Goal: Task Accomplishment & Management: Manage account settings

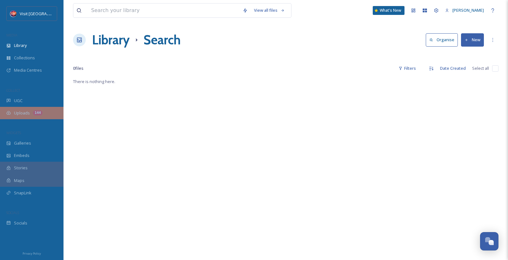
click at [28, 116] on span "Uploads" at bounding box center [22, 113] width 16 height 6
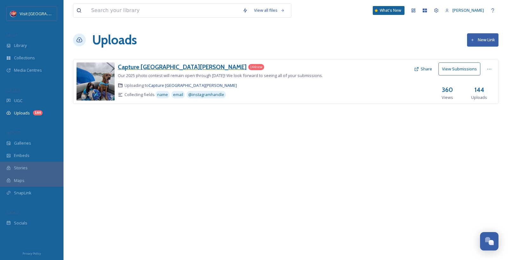
click at [167, 69] on h3 "Capture [GEOGRAPHIC_DATA][PERSON_NAME]" at bounding box center [182, 67] width 129 height 8
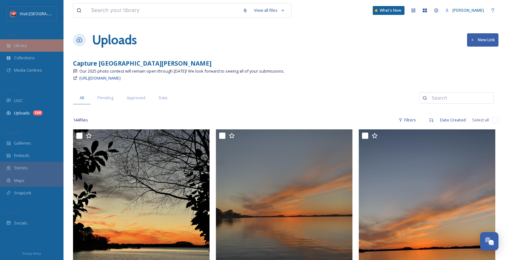
click at [36, 46] on div "Library" at bounding box center [31, 45] width 63 height 12
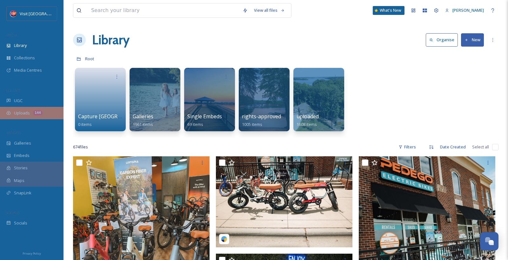
click at [42, 110] on div "Uploads 144" at bounding box center [31, 113] width 63 height 12
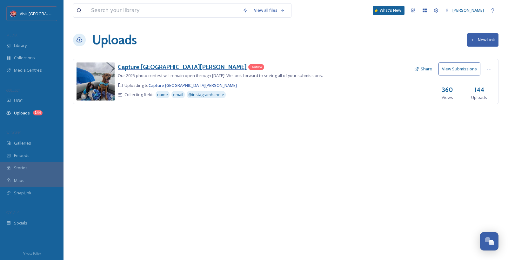
click at [161, 68] on h3 "Capture [GEOGRAPHIC_DATA][PERSON_NAME]" at bounding box center [182, 67] width 129 height 8
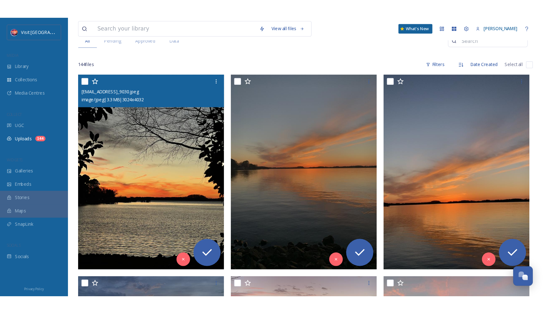
scroll to position [75, 0]
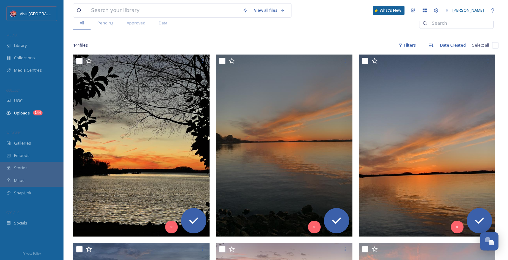
click at [301, 1] on div "View all files What's New [PERSON_NAME]" at bounding box center [285, 10] width 425 height 21
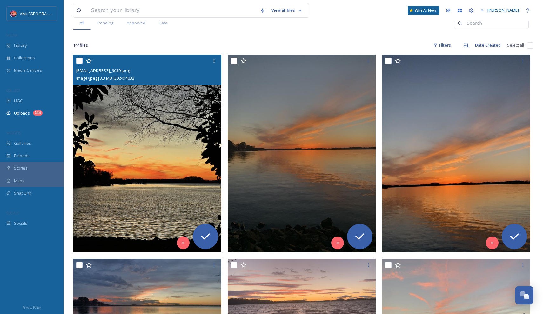
click at [181, 129] on img at bounding box center [147, 153] width 148 height 197
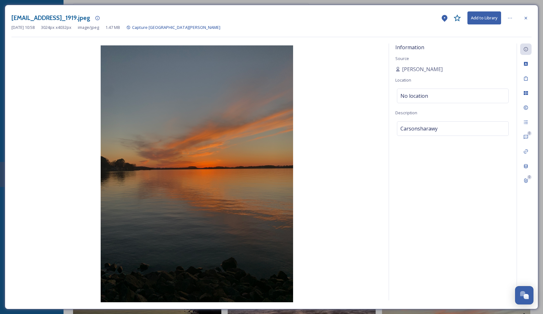
click at [456, 16] on icon at bounding box center [457, 18] width 8 height 8
click at [455, 17] on icon at bounding box center [457, 18] width 8 height 8
click at [444, 97] on div "No location" at bounding box center [453, 96] width 112 height 15
click at [453, 95] on input at bounding box center [452, 96] width 111 height 14
click at [457, 19] on icon at bounding box center [457, 18] width 8 height 8
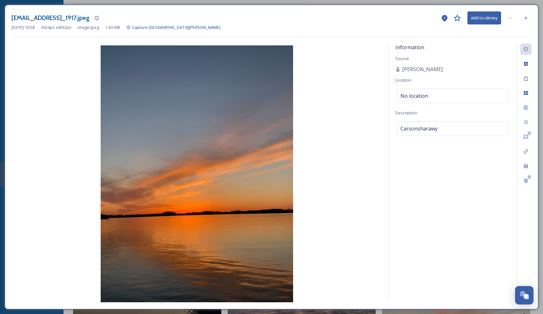
click at [456, 17] on icon at bounding box center [457, 18] width 8 height 8
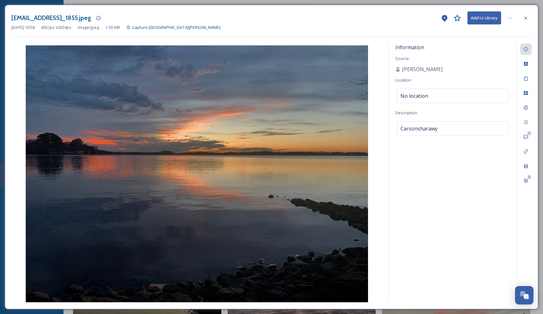
click at [454, 15] on icon at bounding box center [457, 18] width 8 height 8
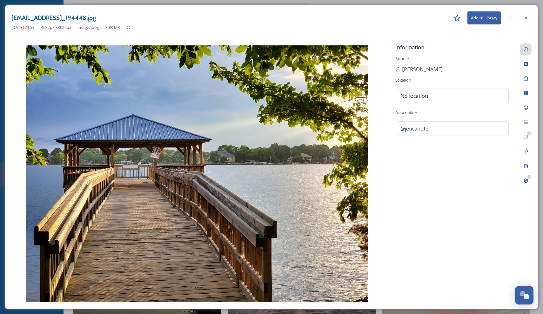
click at [455, 17] on icon at bounding box center [456, 17] width 7 height 7
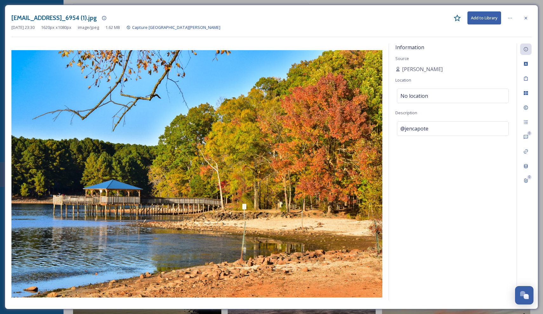
drag, startPoint x: 49, startPoint y: 48, endPoint x: 248, endPoint y: 201, distance: 251.2
click at [248, 201] on div at bounding box center [196, 172] width 371 height 259
click at [248, 201] on img at bounding box center [196, 173] width 371 height 247
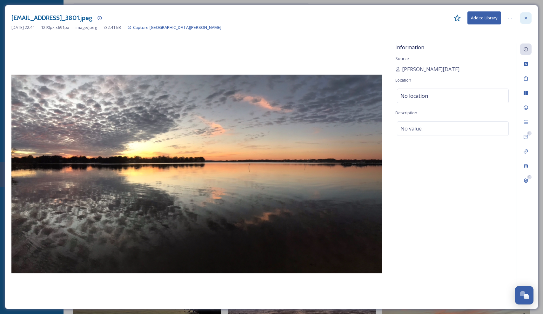
click at [507, 17] on div at bounding box center [525, 17] width 11 height 11
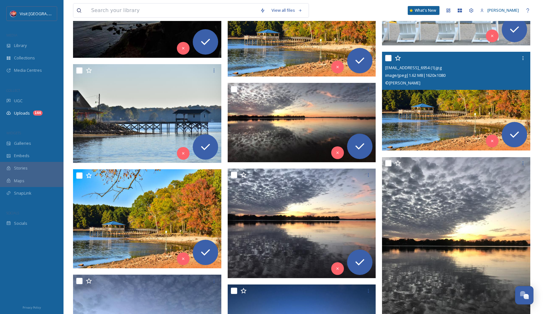
scroll to position [590, 0]
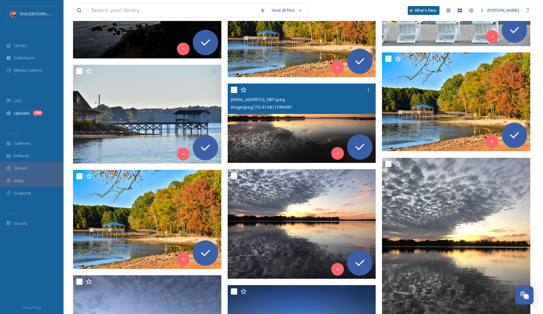
click at [304, 128] on img at bounding box center [302, 122] width 148 height 79
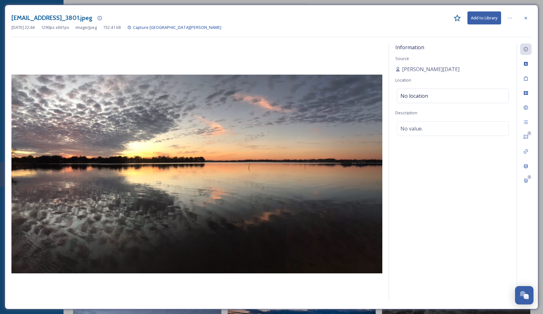
click at [507, 14] on div at bounding box center [525, 17] width 11 height 11
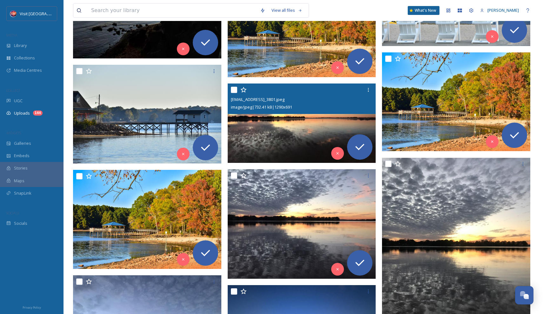
click at [302, 55] on img at bounding box center [302, 27] width 148 height 99
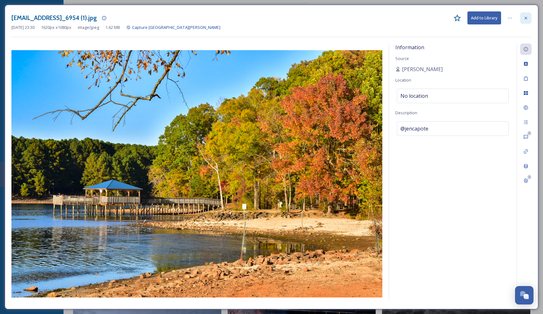
click at [507, 17] on icon at bounding box center [525, 18] width 5 height 5
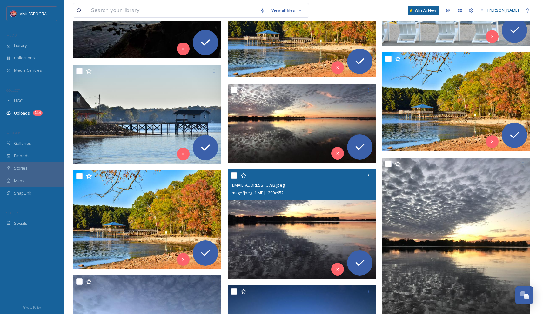
click at [281, 218] on img at bounding box center [302, 223] width 148 height 109
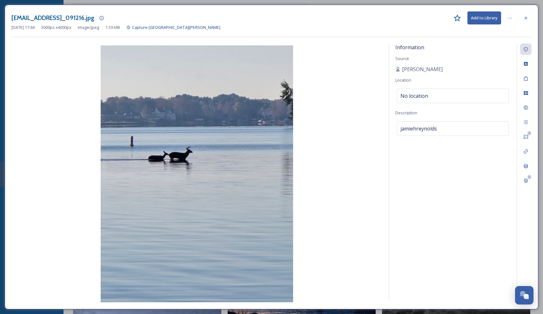
click at [454, 22] on div "[EMAIL_ADDRESS]_091216.jpg Add to Library" at bounding box center [271, 17] width 520 height 13
click at [461, 18] on div "[EMAIL_ADDRESS]_091216.jpg Add to Library" at bounding box center [271, 17] width 520 height 13
click at [456, 18] on icon at bounding box center [457, 18] width 8 height 8
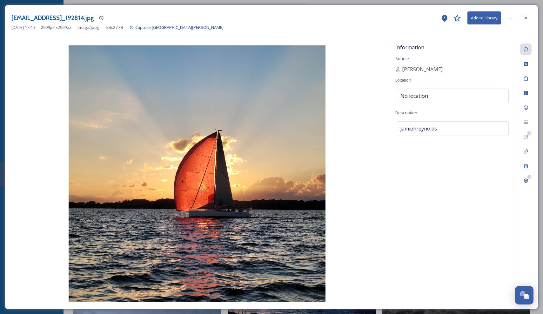
click at [457, 16] on icon at bounding box center [457, 18] width 8 height 8
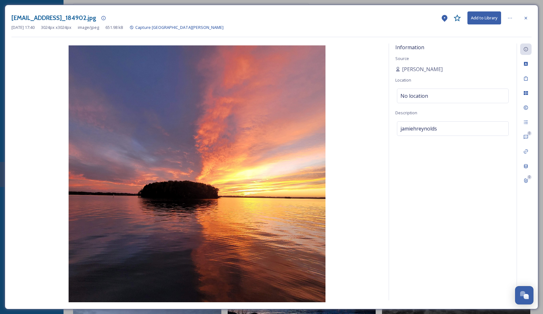
click at [454, 17] on icon at bounding box center [456, 17] width 7 height 7
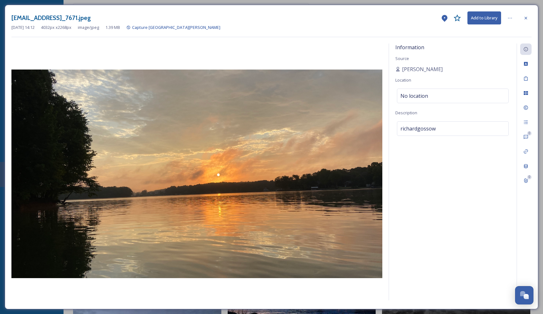
click at [456, 18] on icon at bounding box center [457, 18] width 8 height 8
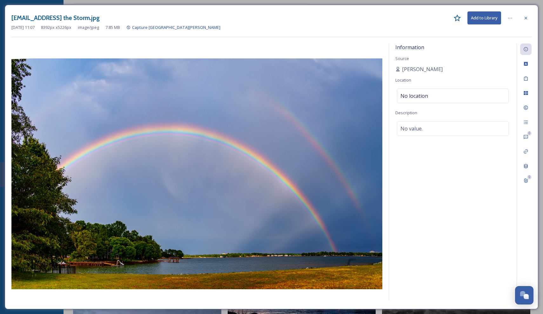
click at [456, 21] on icon at bounding box center [457, 18] width 8 height 8
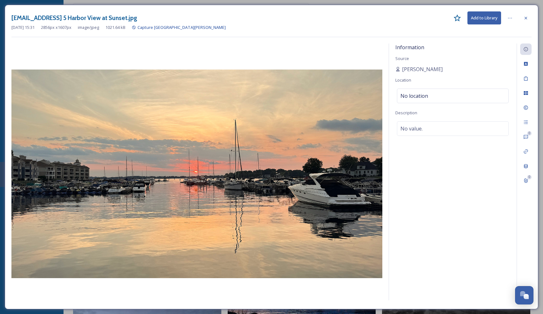
click at [455, 17] on icon at bounding box center [456, 17] width 7 height 7
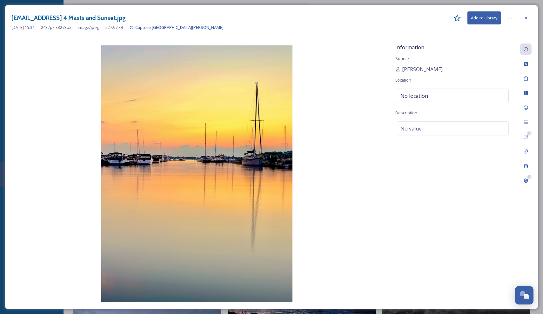
click at [455, 18] on icon at bounding box center [457, 18] width 8 height 8
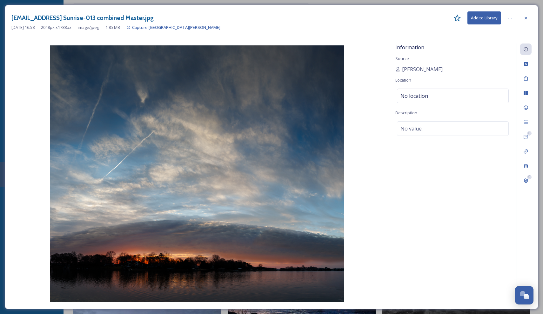
click at [454, 17] on icon at bounding box center [456, 17] width 7 height 7
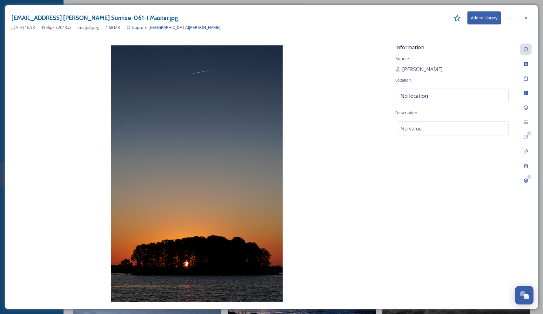
click at [458, 19] on icon at bounding box center [457, 18] width 8 height 8
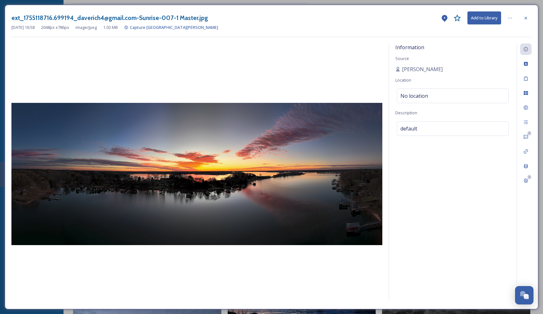
click at [456, 19] on icon at bounding box center [456, 17] width 7 height 7
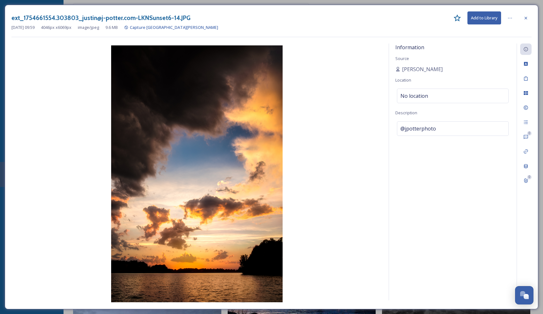
click at [459, 18] on icon at bounding box center [457, 18] width 8 height 8
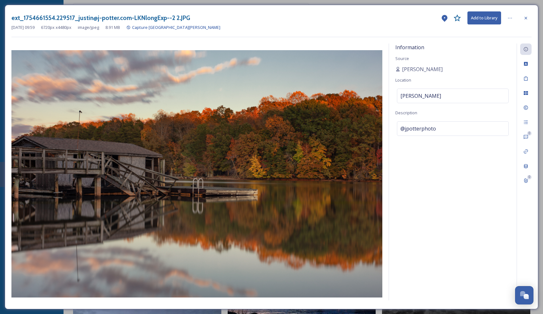
click at [458, 17] on icon at bounding box center [456, 17] width 7 height 7
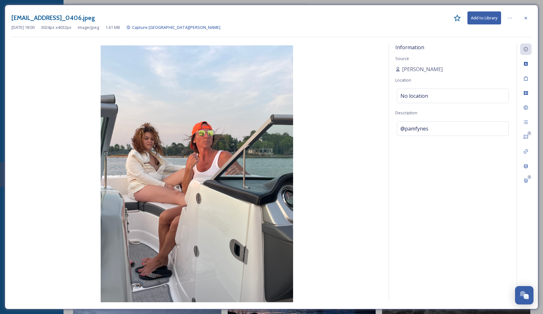
click at [342, 121] on img at bounding box center [196, 173] width 371 height 257
click at [365, 128] on img at bounding box center [196, 173] width 371 height 257
click at [507, 23] on div at bounding box center [525, 17] width 11 height 11
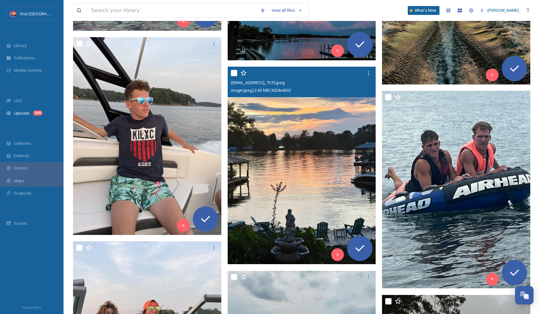
scroll to position [5709, 0]
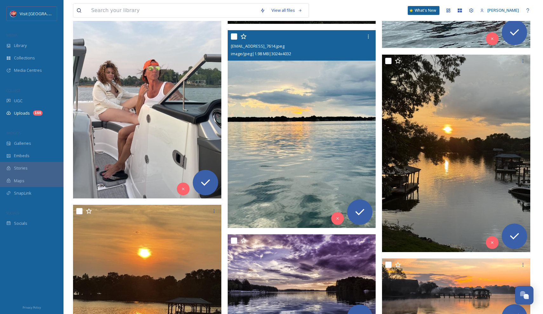
click at [290, 128] on img at bounding box center [302, 128] width 148 height 197
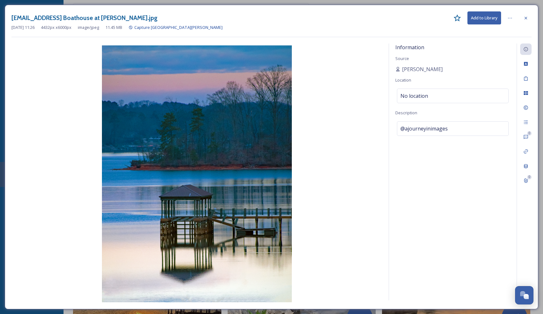
click at [459, 16] on icon at bounding box center [457, 18] width 8 height 8
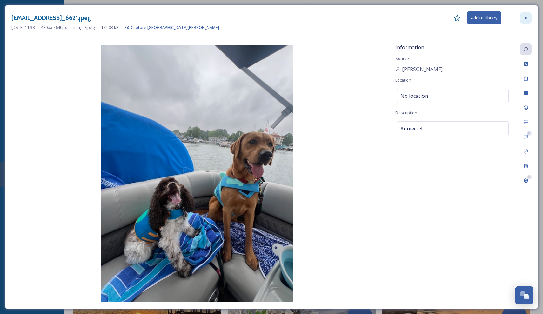
click at [507, 17] on icon at bounding box center [525, 18] width 5 height 5
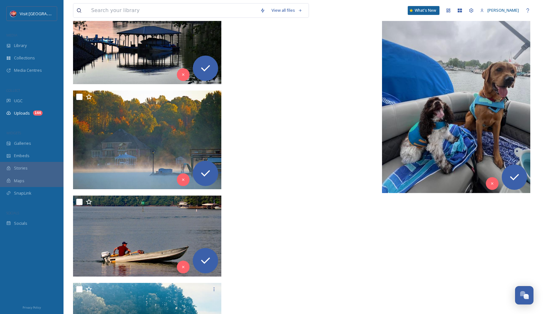
scroll to position [7424, 0]
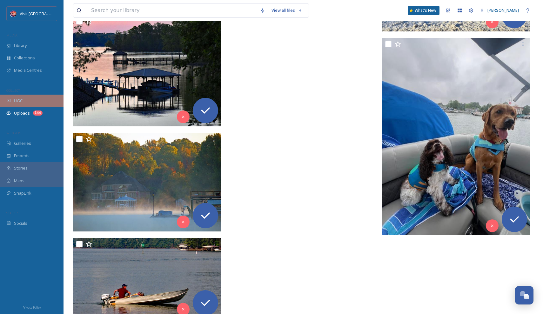
click at [28, 102] on div "UGC" at bounding box center [31, 101] width 63 height 12
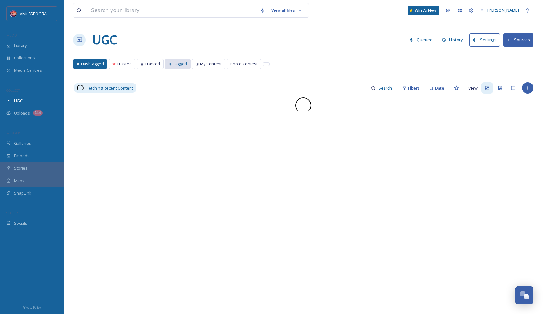
click at [178, 65] on span "Tagged" at bounding box center [180, 64] width 14 height 6
click at [87, 65] on span "Hashtagged" at bounding box center [92, 64] width 23 height 6
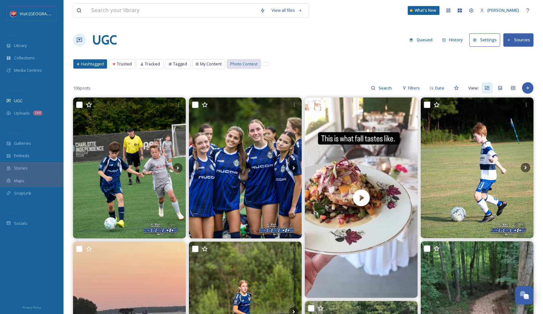
click at [256, 59] on div "Photo Contest" at bounding box center [244, 64] width 34 height 10
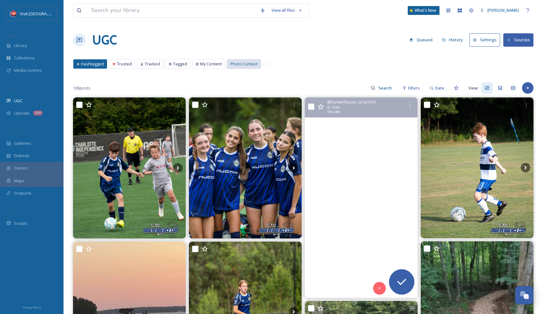
click at [242, 63] on span "Photo Contest" at bounding box center [243, 64] width 27 height 6
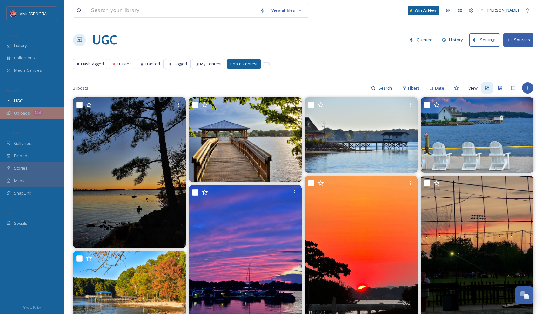
click at [20, 115] on span "Uploads" at bounding box center [22, 113] width 16 height 6
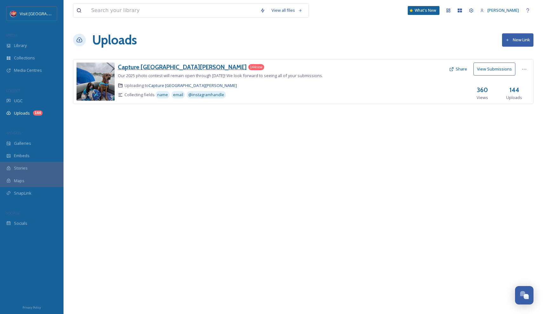
click at [146, 66] on h3 "Capture [GEOGRAPHIC_DATA][PERSON_NAME]" at bounding box center [182, 67] width 129 height 8
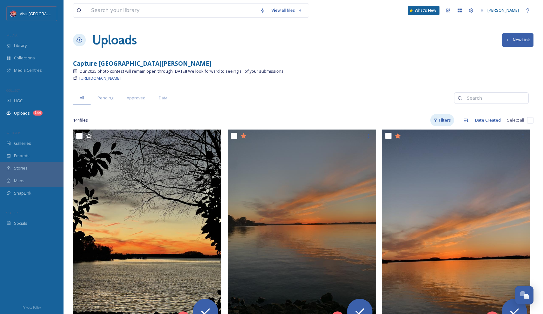
click at [443, 121] on div "Filters" at bounding box center [442, 120] width 24 height 12
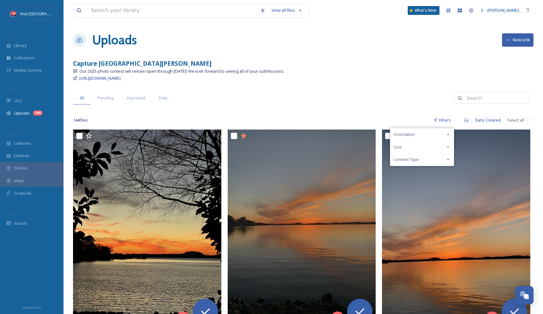
click at [407, 97] on div "All Pending Approved Data" at bounding box center [263, 97] width 381 height 13
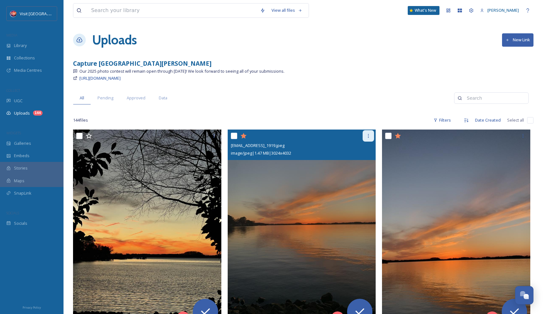
click at [365, 135] on div at bounding box center [367, 135] width 11 height 11
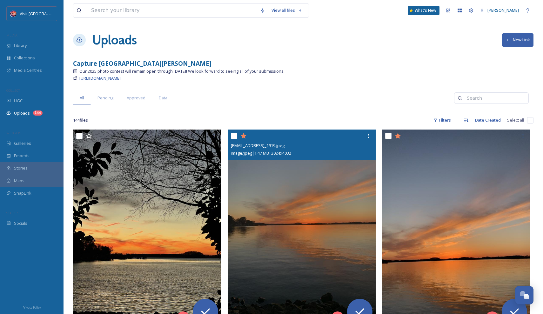
click at [234, 134] on input "checkbox" at bounding box center [234, 136] width 6 height 6
checkbox input "true"
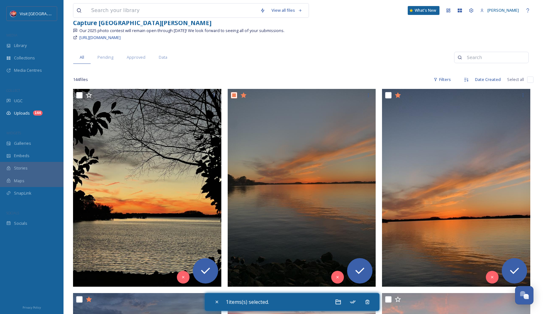
scroll to position [59, 0]
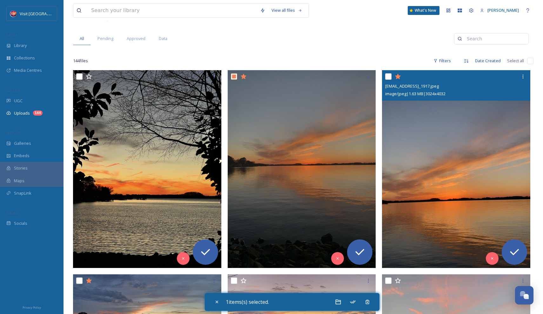
click at [387, 74] on input "checkbox" at bounding box center [388, 76] width 6 height 6
checkbox input "true"
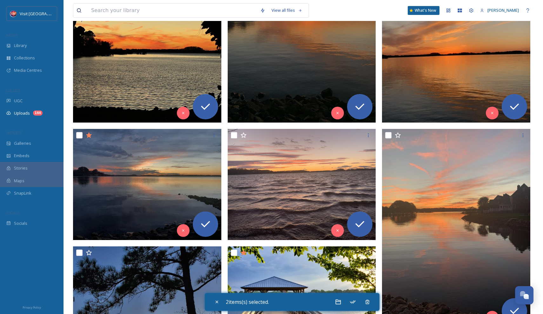
scroll to position [226, 0]
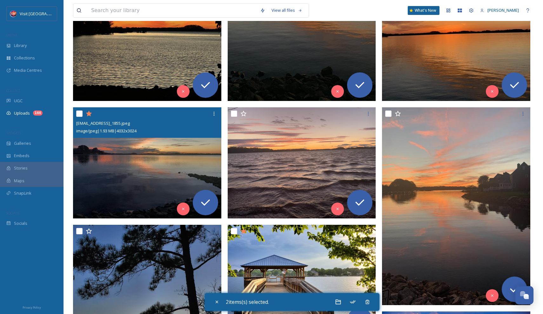
click at [79, 114] on input "checkbox" at bounding box center [79, 113] width 6 height 6
checkbox input "true"
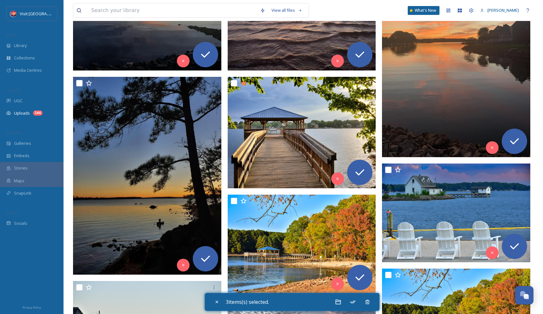
scroll to position [375, 0]
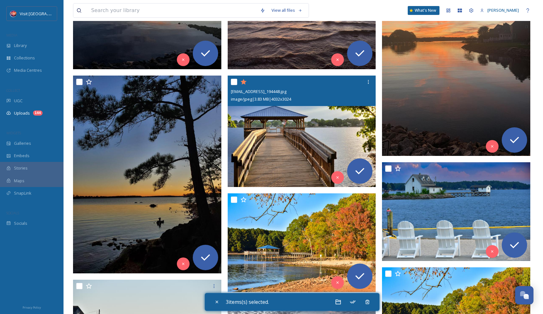
click at [233, 80] on input "checkbox" at bounding box center [234, 82] width 6 height 6
checkbox input "true"
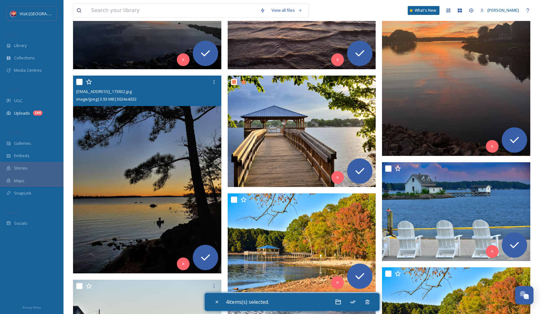
click at [90, 81] on icon at bounding box center [89, 82] width 6 height 6
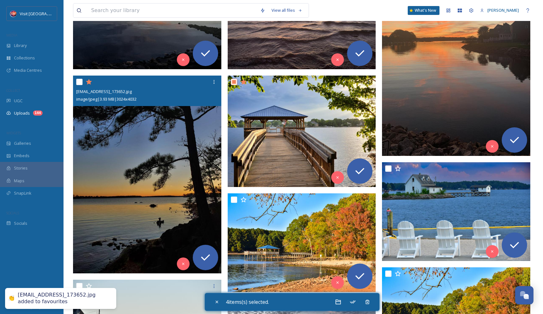
click at [79, 81] on input "checkbox" at bounding box center [79, 82] width 6 height 6
checkbox input "true"
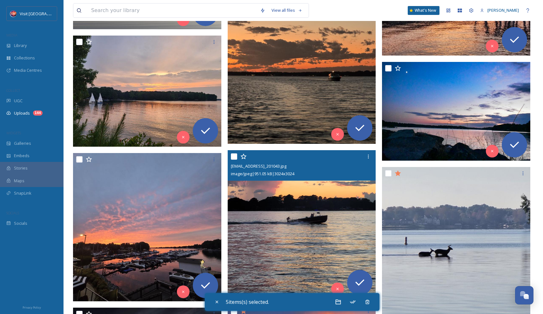
scroll to position [1122, 0]
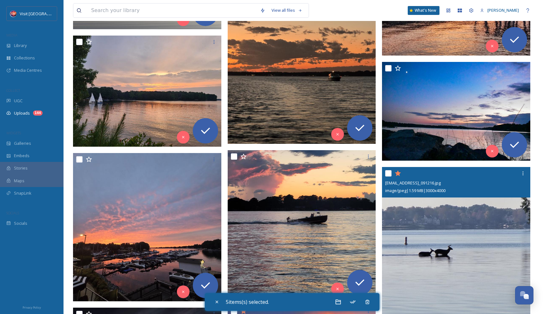
click at [390, 171] on input "checkbox" at bounding box center [388, 173] width 6 height 6
checkbox input "true"
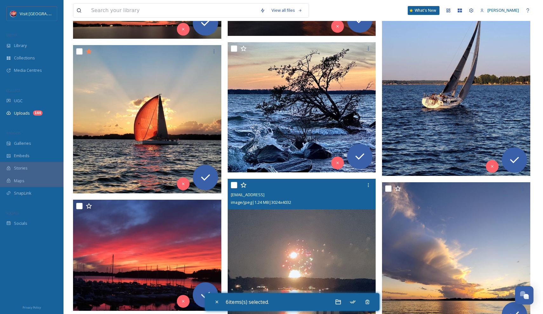
scroll to position [1534, 0]
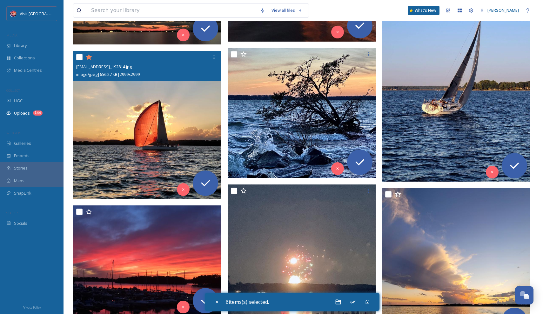
click at [81, 62] on div at bounding box center [147, 56] width 143 height 11
click at [76, 57] on input "checkbox" at bounding box center [79, 57] width 6 height 6
checkbox input "true"
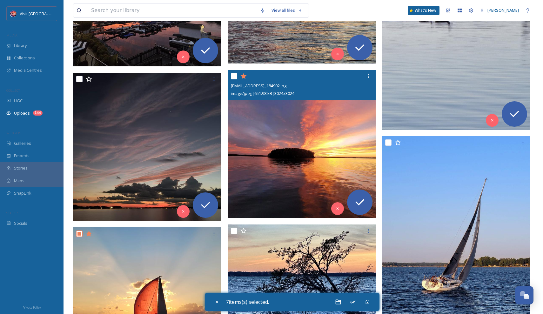
scroll to position [1352, 0]
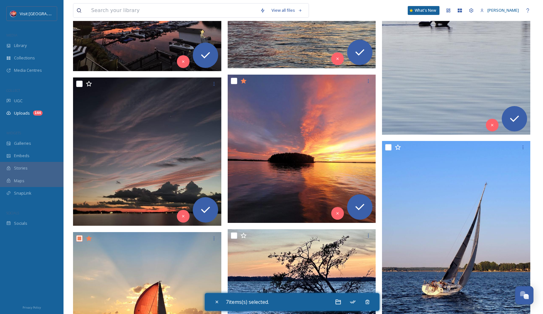
click at [233, 79] on input "checkbox" at bounding box center [234, 81] width 6 height 6
checkbox input "true"
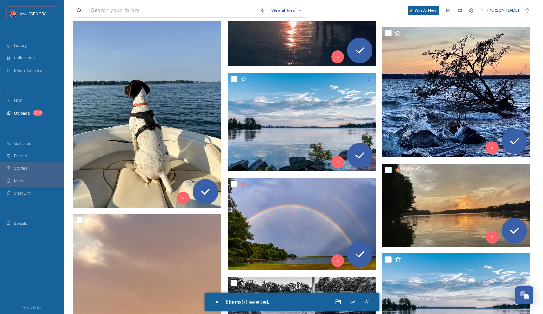
scroll to position [1868, 0]
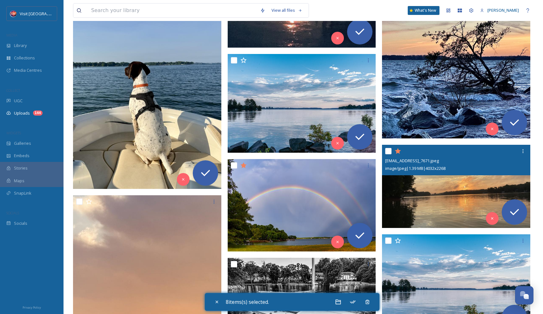
click at [388, 151] on input "checkbox" at bounding box center [388, 151] width 6 height 6
checkbox input "true"
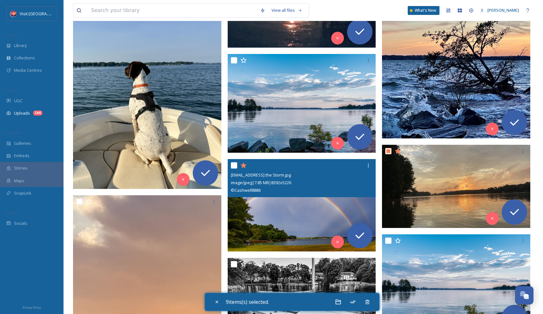
click at [233, 164] on input "checkbox" at bounding box center [234, 165] width 6 height 6
checkbox input "true"
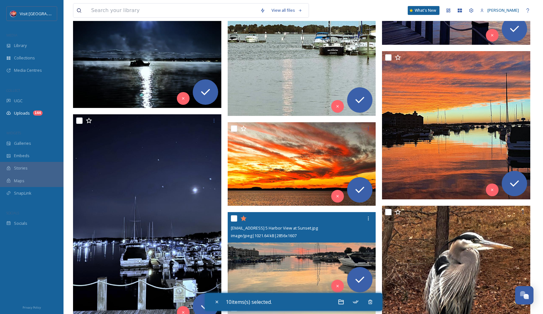
scroll to position [2865, 0]
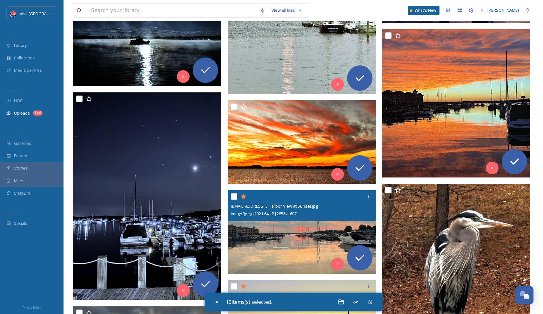
click at [233, 196] on input "checkbox" at bounding box center [234, 196] width 6 height 6
checkbox input "true"
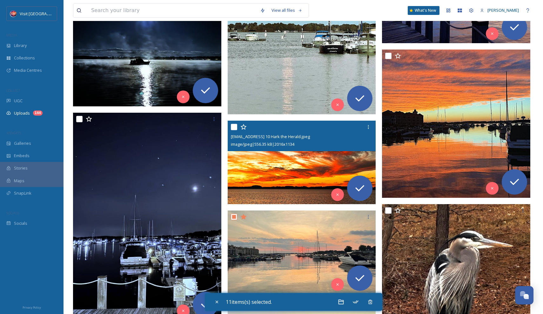
scroll to position [2798, 0]
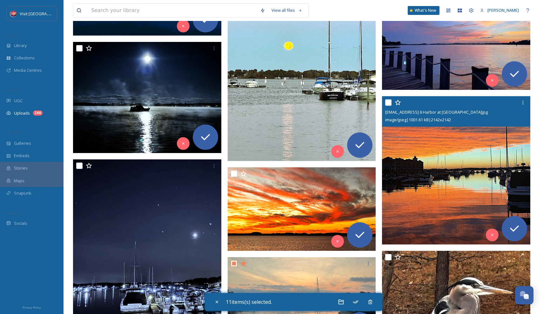
click at [390, 104] on input "checkbox" at bounding box center [388, 102] width 6 height 6
checkbox input "true"
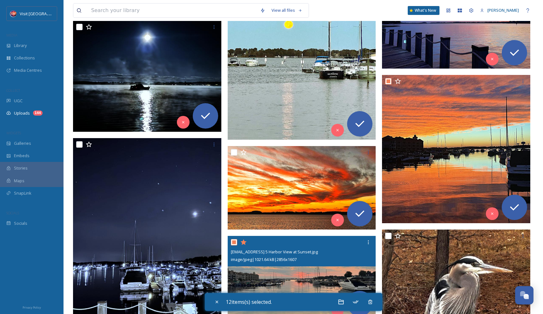
scroll to position [2779, 0]
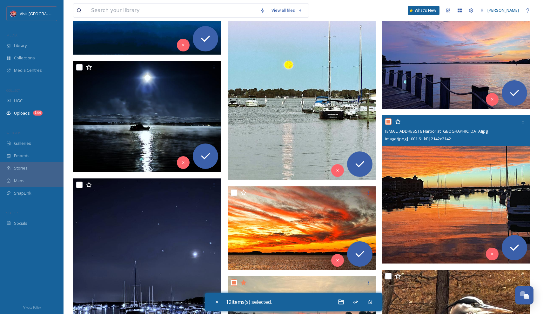
click at [398, 120] on icon at bounding box center [398, 121] width 6 height 6
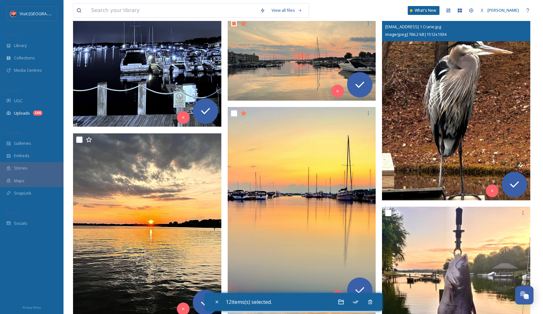
scroll to position [3041, 0]
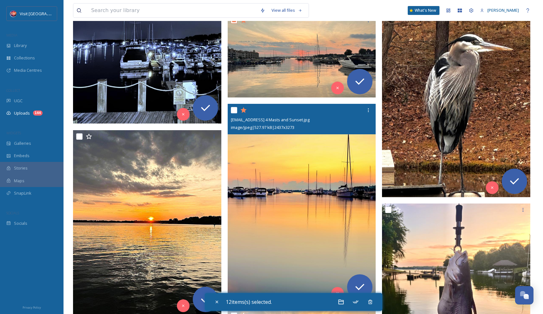
click at [231, 110] on input "checkbox" at bounding box center [234, 110] width 6 height 6
checkbox input "true"
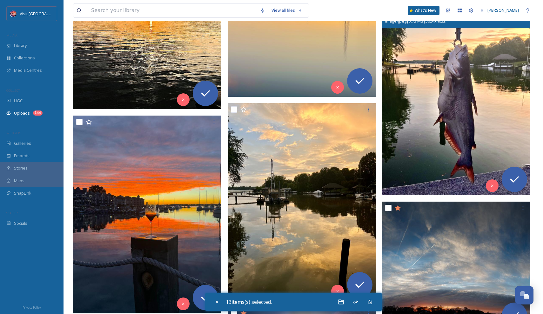
scroll to position [3258, 0]
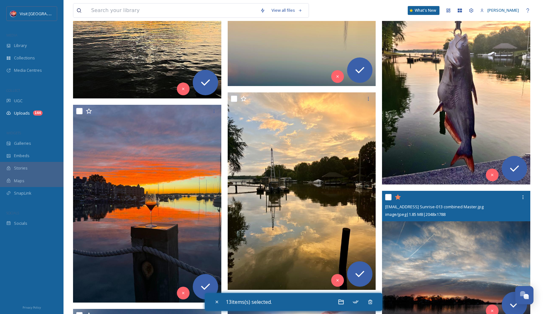
click at [387, 196] on input "checkbox" at bounding box center [388, 197] width 6 height 6
checkbox input "true"
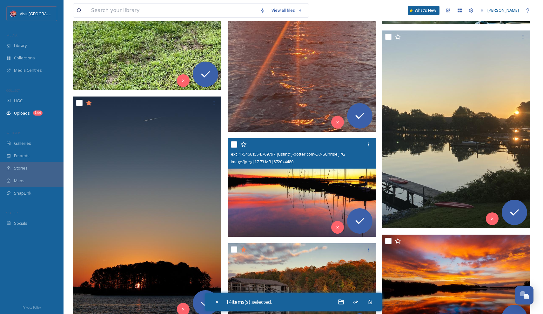
scroll to position [3896, 0]
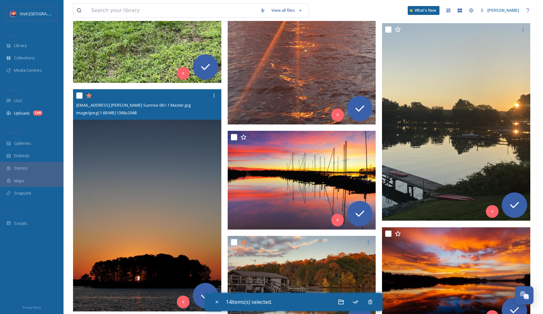
click at [78, 96] on input "checkbox" at bounding box center [79, 95] width 6 height 6
checkbox input "true"
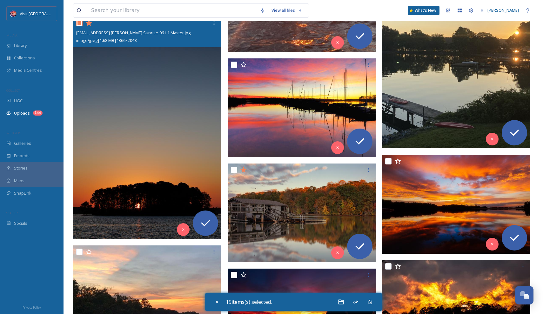
scroll to position [3981, 0]
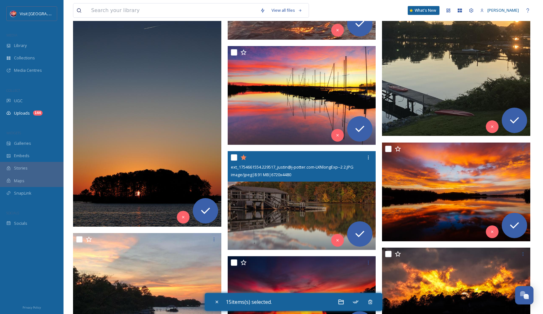
click at [231, 155] on input "checkbox" at bounding box center [234, 157] width 6 height 6
checkbox input "true"
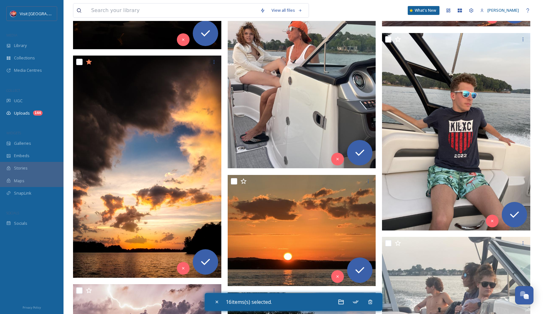
scroll to position [4698, 0]
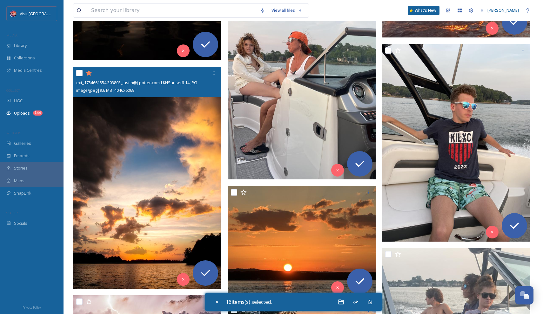
click at [79, 72] on input "checkbox" at bounding box center [79, 73] width 6 height 6
checkbox input "true"
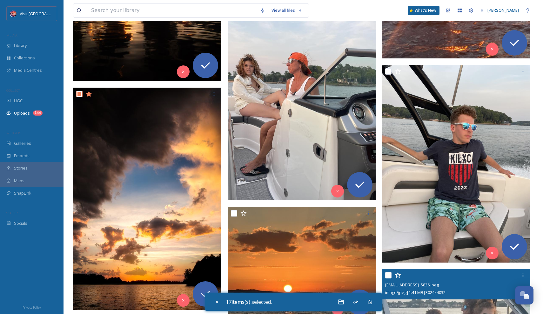
scroll to position [4671, 0]
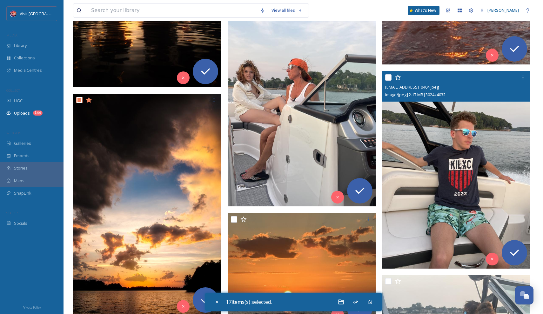
click at [389, 78] on input "checkbox" at bounding box center [388, 77] width 6 height 6
checkbox input "true"
click at [398, 76] on icon at bounding box center [397, 77] width 6 height 6
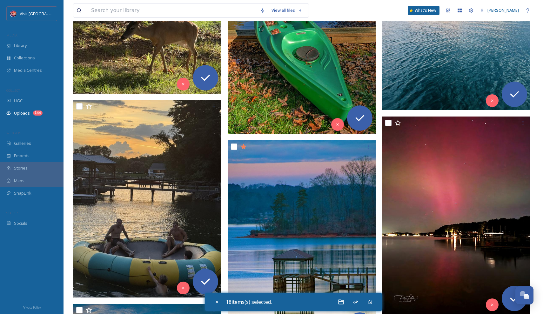
scroll to position [6340, 0]
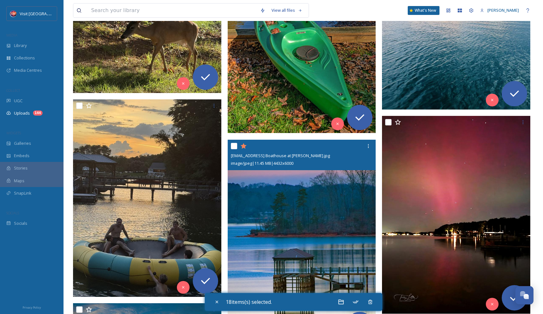
click at [235, 146] on input "checkbox" at bounding box center [234, 146] width 6 height 6
checkbox input "true"
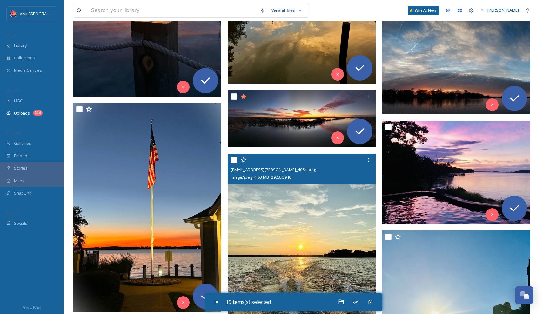
scroll to position [3459, 0]
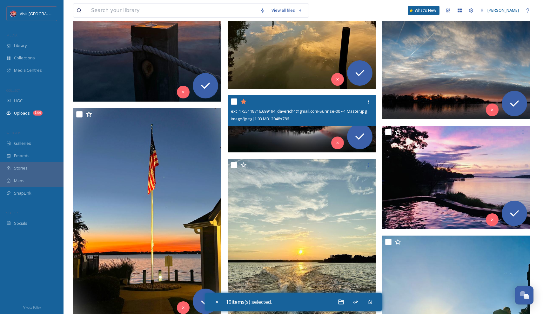
click at [234, 102] on input "checkbox" at bounding box center [234, 101] width 6 height 6
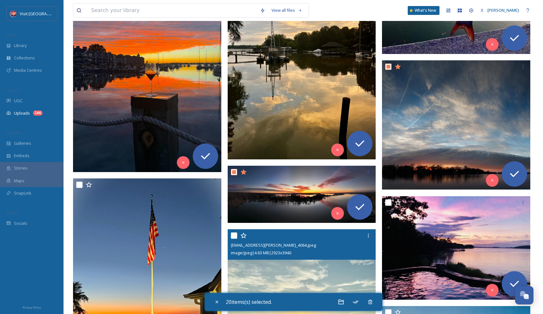
scroll to position [3387, 0]
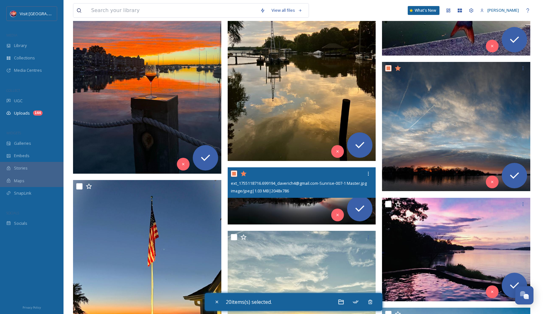
click at [242, 174] on icon at bounding box center [243, 174] width 6 height 6
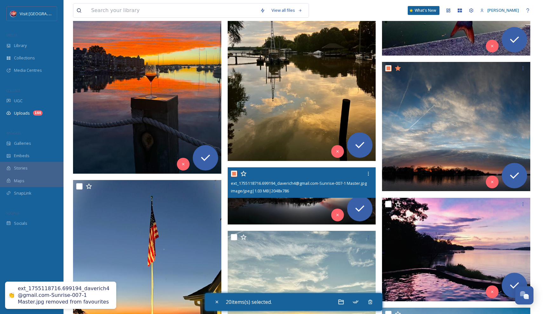
click at [233, 175] on input "checkbox" at bounding box center [234, 173] width 6 height 6
checkbox input "false"
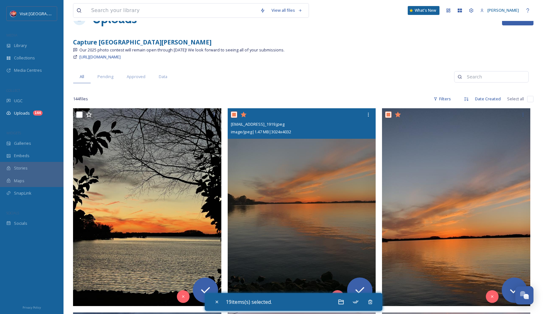
scroll to position [0, 0]
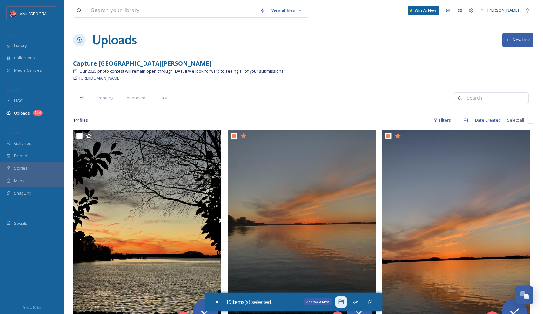
click at [341, 260] on icon at bounding box center [340, 302] width 5 height 5
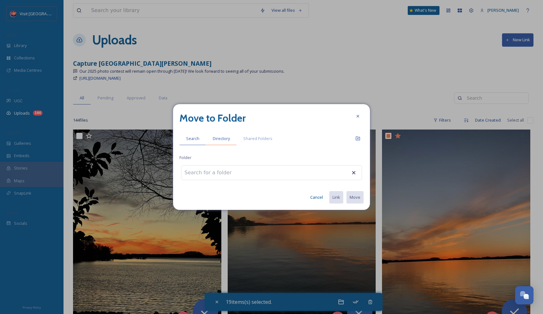
click at [221, 139] on span "Directory" at bounding box center [221, 138] width 17 height 6
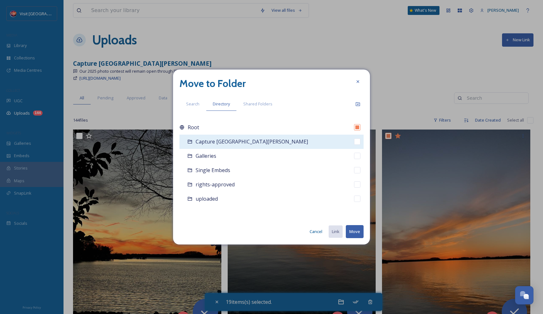
click at [245, 143] on span "Capture [GEOGRAPHIC_DATA][PERSON_NAME]" at bounding box center [251, 141] width 112 height 7
checkbox input "false"
checkbox input "true"
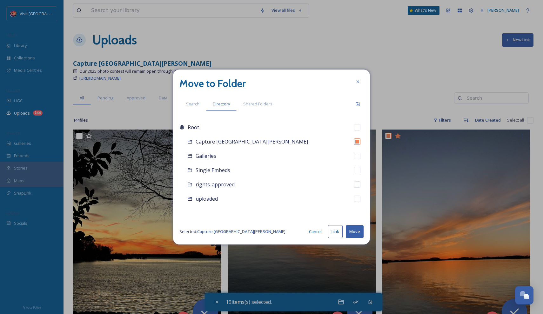
click at [351, 232] on button "Move" at bounding box center [355, 231] width 18 height 13
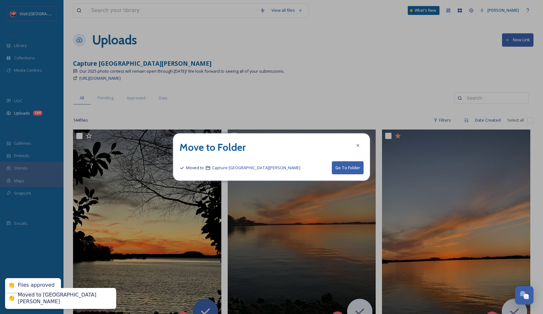
checkbox input "false"
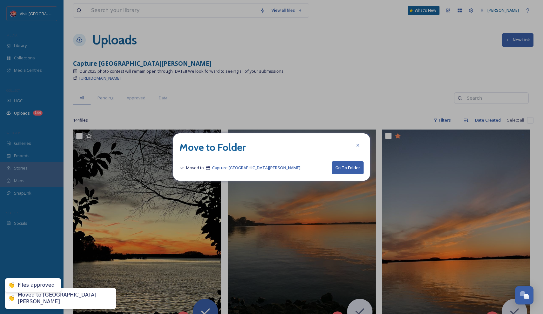
checkbox input "false"
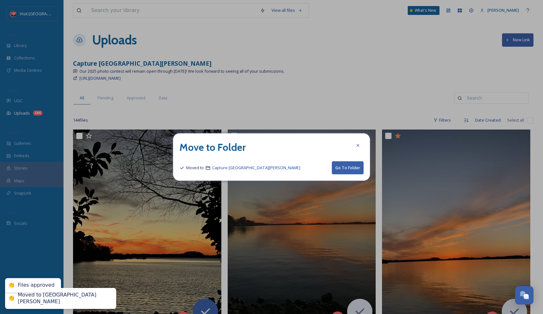
checkbox input "false"
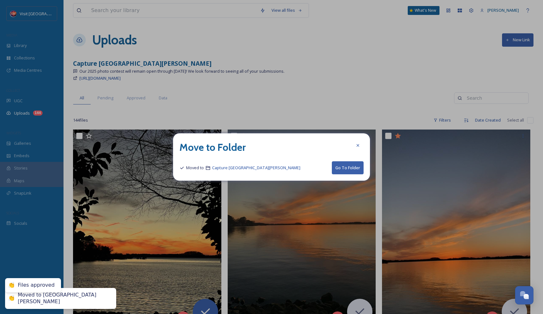
checkbox input "false"
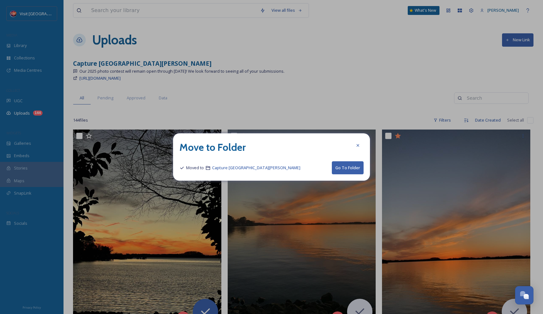
click at [352, 168] on button "Go To Folder" at bounding box center [348, 167] width 32 height 13
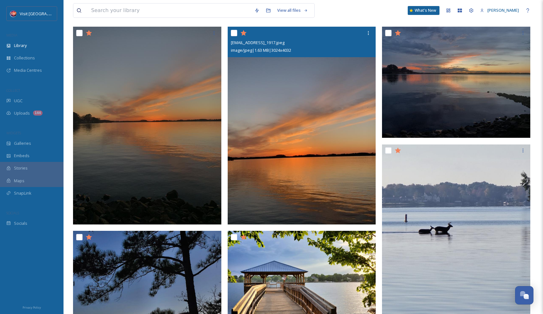
scroll to position [65, 0]
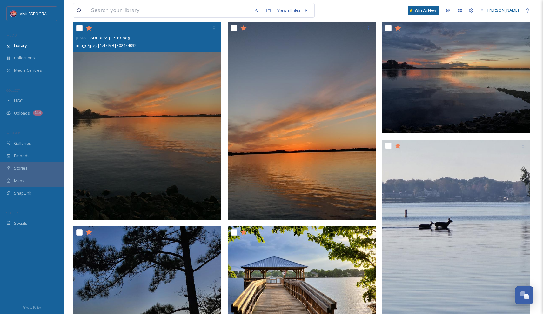
click at [88, 27] on icon at bounding box center [89, 28] width 6 height 6
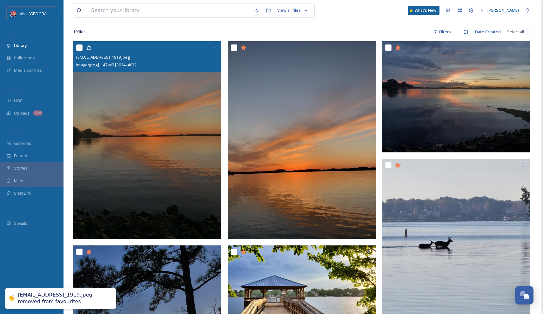
scroll to position [38, 0]
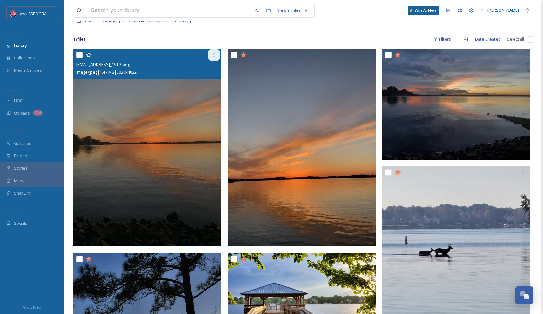
click at [213, 52] on div at bounding box center [213, 54] width 11 height 11
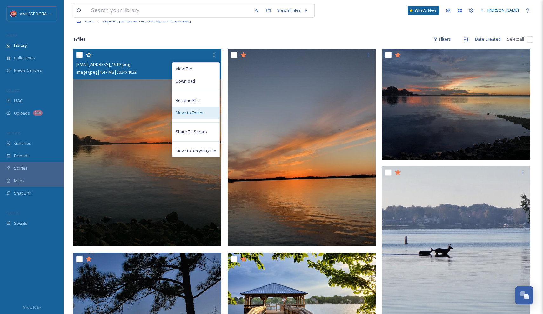
click at [192, 110] on span "Move to Folder" at bounding box center [189, 113] width 28 height 6
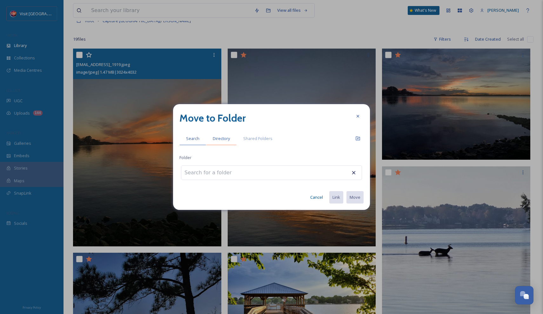
click at [225, 137] on span "Directory" at bounding box center [221, 138] width 17 height 6
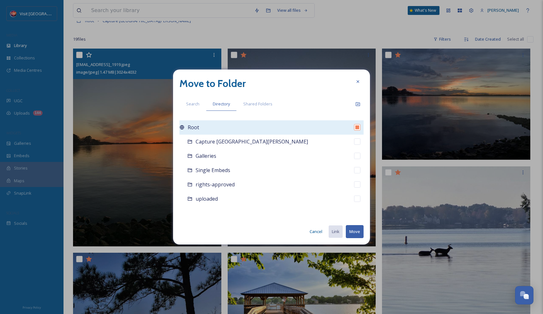
click at [355, 128] on input "checkbox" at bounding box center [357, 127] width 6 height 6
checkbox input "true"
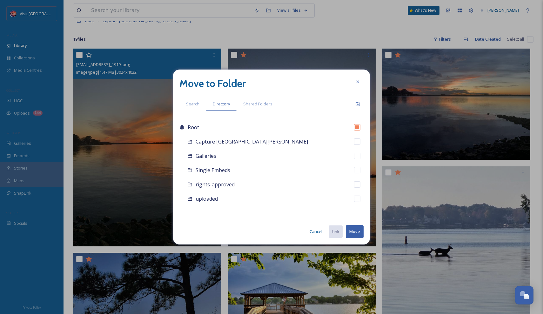
click at [317, 230] on button "Cancel" at bounding box center [315, 231] width 19 height 12
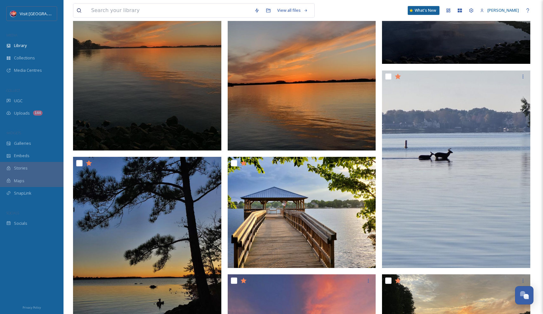
scroll to position [135, 0]
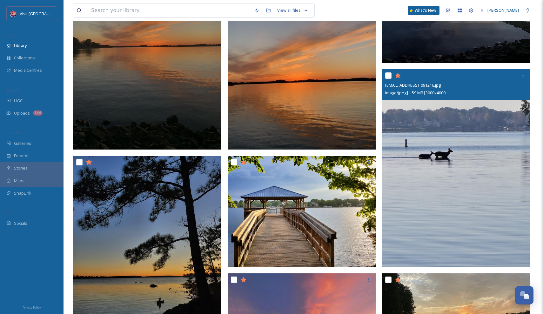
click at [396, 75] on icon at bounding box center [398, 76] width 6 height 6
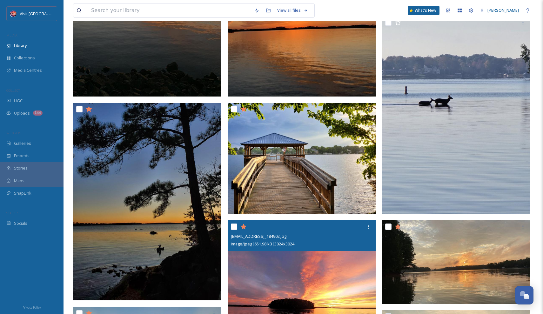
scroll to position [206, 0]
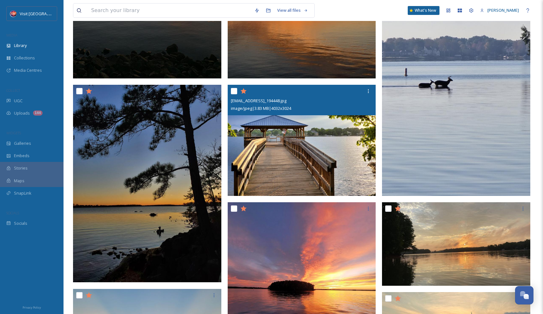
click at [298, 155] on img at bounding box center [302, 140] width 148 height 111
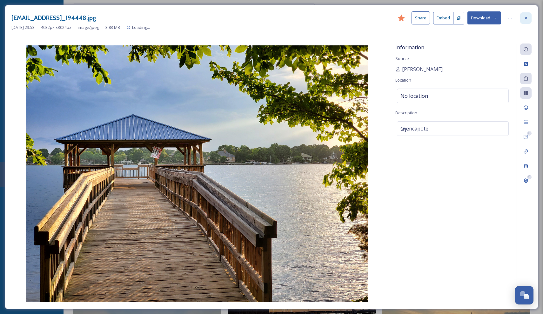
click at [507, 18] on icon at bounding box center [525, 18] width 5 height 5
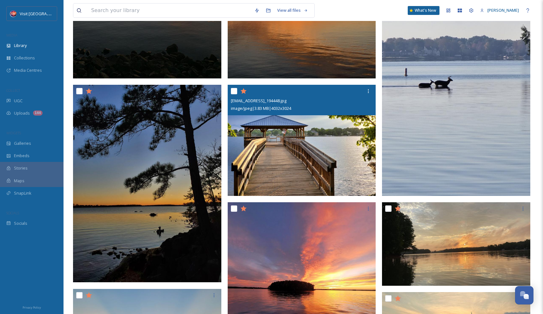
scroll to position [213, 0]
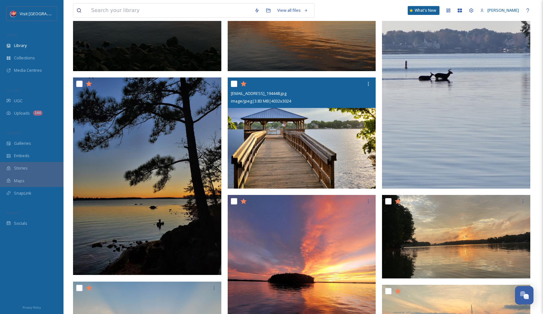
click at [244, 83] on icon at bounding box center [243, 84] width 6 height 6
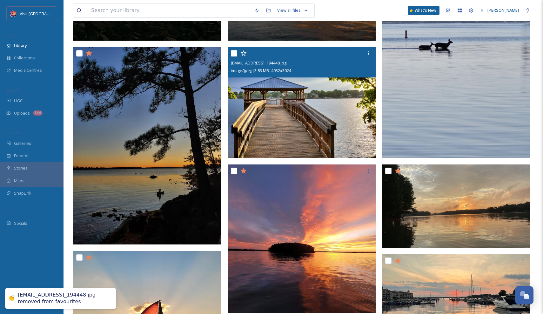
scroll to position [257, 0]
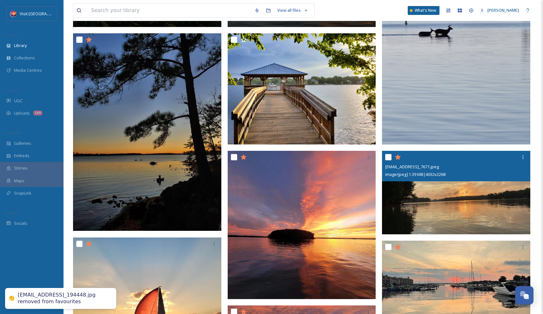
click at [400, 156] on icon at bounding box center [397, 157] width 6 height 6
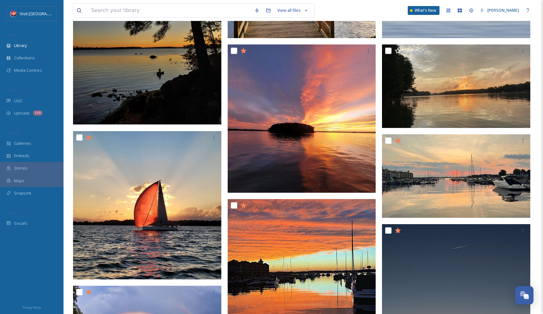
scroll to position [364, 0]
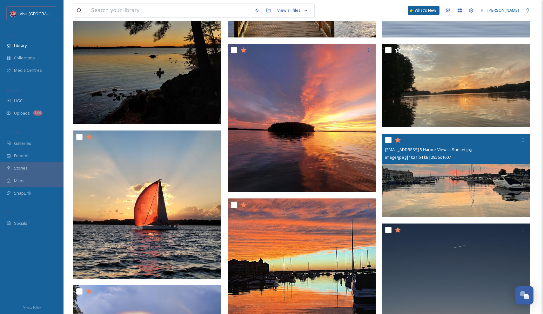
click at [398, 140] on icon at bounding box center [398, 140] width 6 height 6
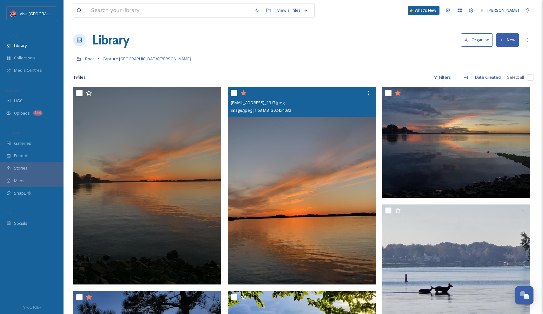
scroll to position [0, 0]
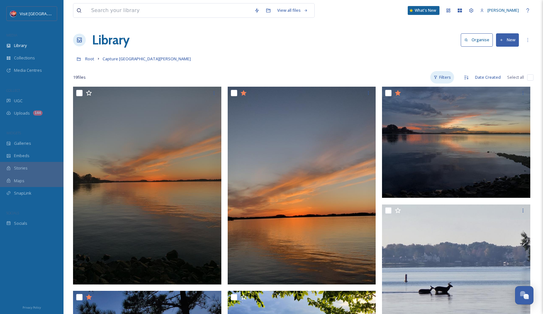
click at [449, 76] on div "Filters" at bounding box center [442, 77] width 24 height 12
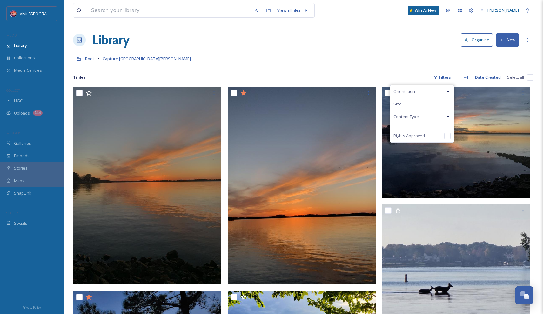
click at [450, 87] on div "Orientation" at bounding box center [421, 91] width 63 height 12
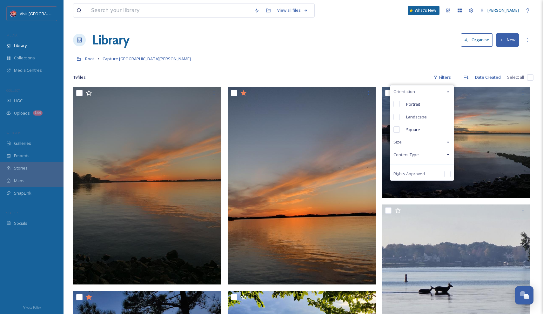
click at [447, 88] on div "Orientation" at bounding box center [421, 91] width 63 height 12
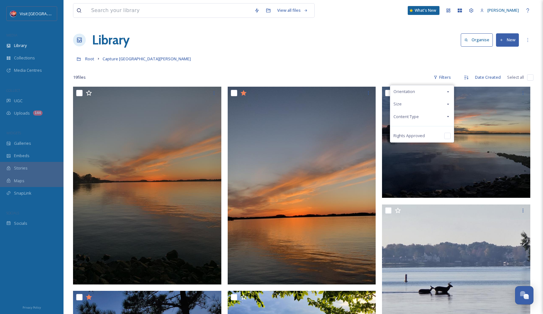
click at [442, 101] on div "Size" at bounding box center [421, 104] width 63 height 12
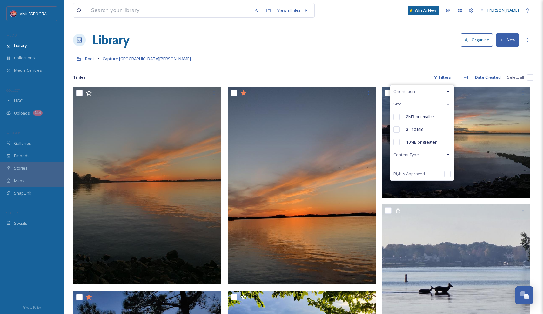
click at [442, 104] on div "Size" at bounding box center [421, 104] width 63 height 12
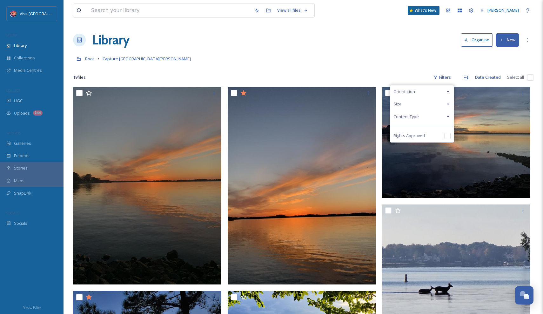
click at [443, 119] on div "Content Type" at bounding box center [421, 116] width 63 height 12
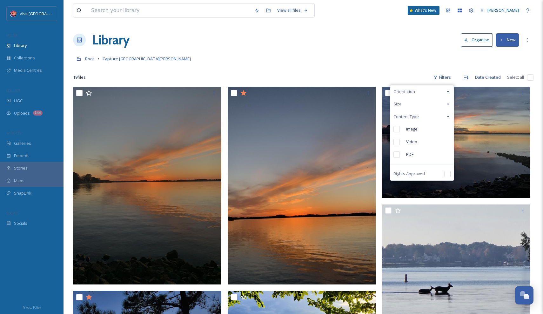
click at [442, 117] on div "Content Type" at bounding box center [421, 116] width 63 height 12
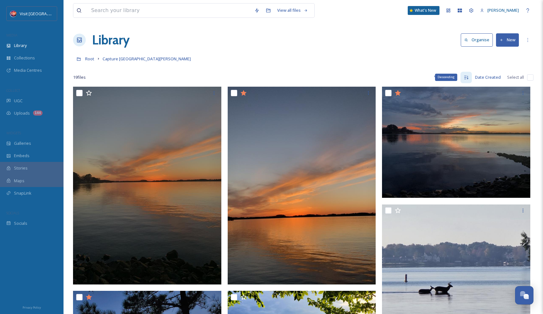
click at [466, 80] on icon at bounding box center [465, 77] width 5 height 5
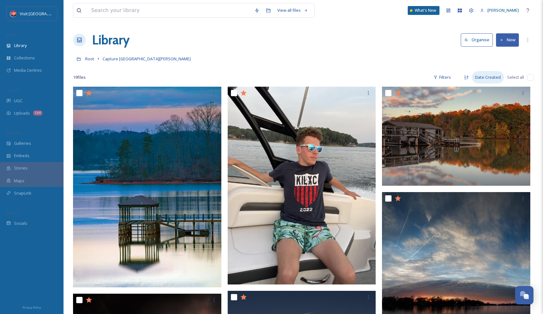
click at [493, 77] on div "Date Created" at bounding box center [488, 77] width 32 height 12
click at [473, 64] on div "Root Capture Lake [PERSON_NAME]" at bounding box center [303, 59] width 460 height 12
click at [507, 77] on input "checkbox" at bounding box center [530, 77] width 6 height 6
checkbox input "true"
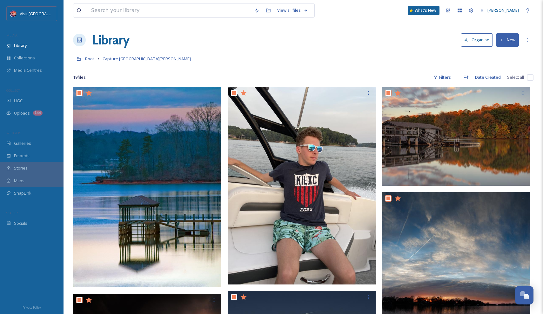
checkbox input "true"
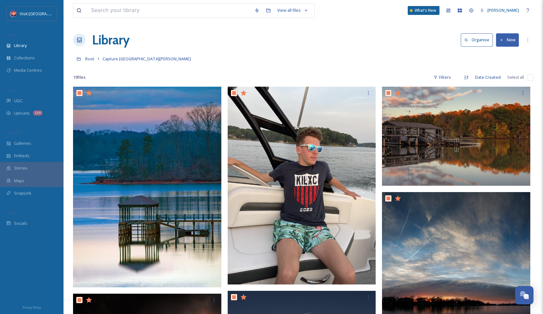
checkbox input "true"
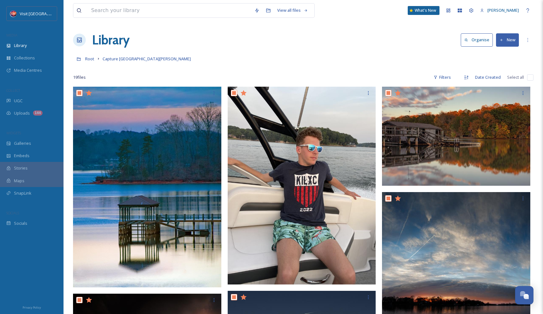
checkbox input "true"
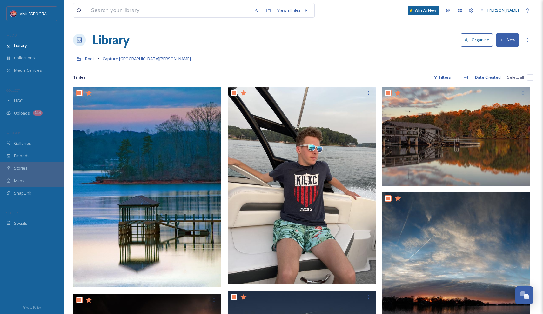
checkbox input "true"
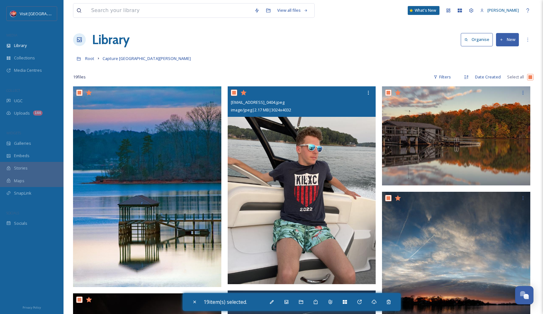
scroll to position [25, 0]
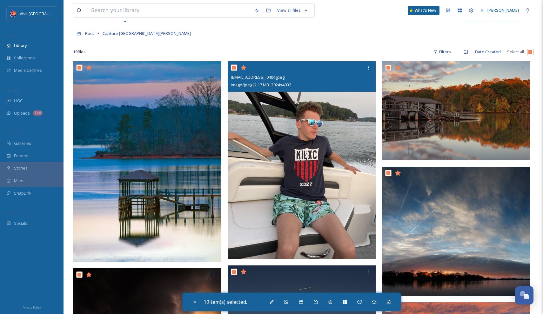
click at [234, 67] on input "checkbox" at bounding box center [234, 67] width 6 height 6
checkbox input "false"
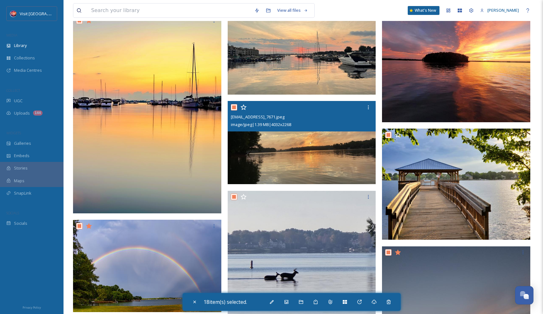
scroll to position [512, 0]
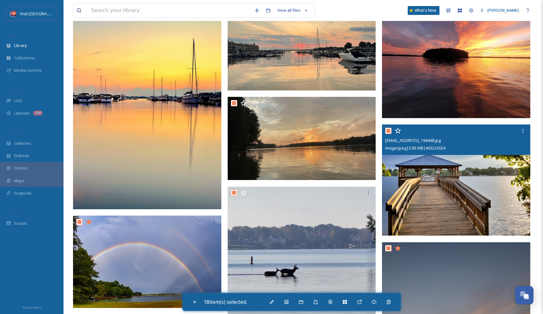
click at [389, 132] on input "checkbox" at bounding box center [388, 131] width 6 height 6
checkbox input "false"
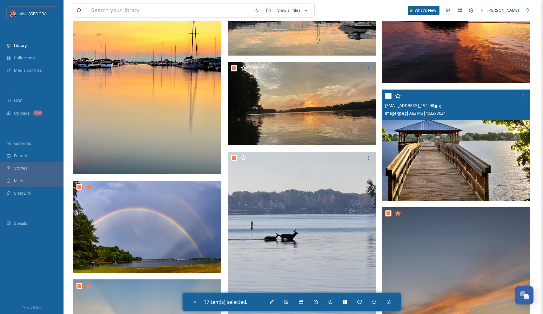
scroll to position [582, 0]
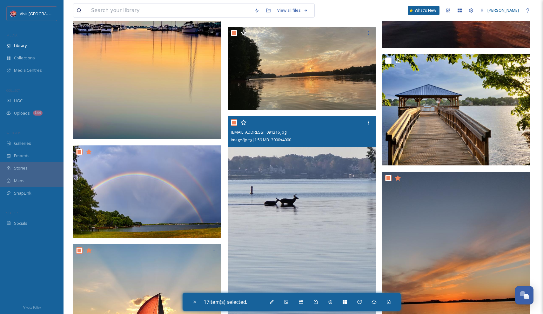
click at [232, 120] on input "checkbox" at bounding box center [234, 122] width 6 height 6
checkbox input "false"
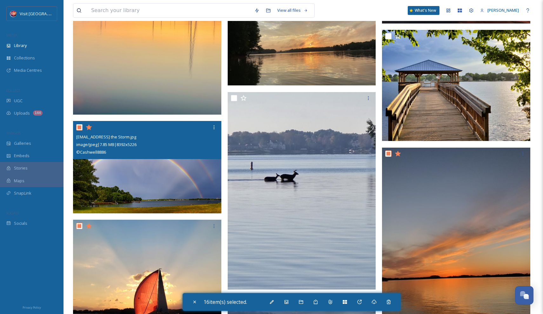
scroll to position [620, 0]
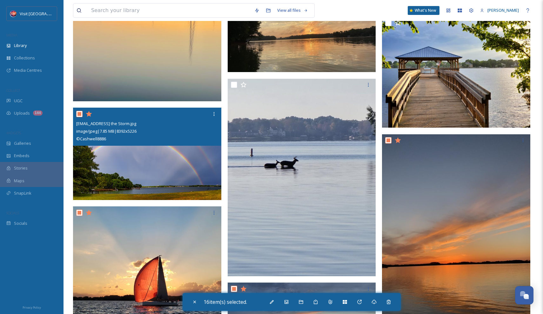
click at [80, 113] on input "checkbox" at bounding box center [79, 114] width 6 height 6
checkbox input "false"
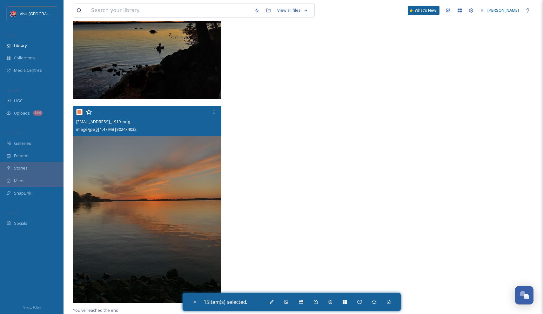
scroll to position [1079, 0]
click at [77, 113] on input "checkbox" at bounding box center [79, 112] width 6 height 6
checkbox input "false"
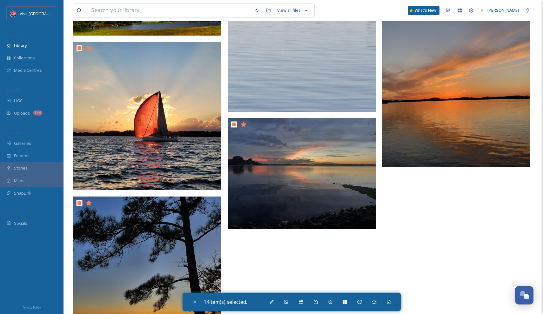
scroll to position [787, 0]
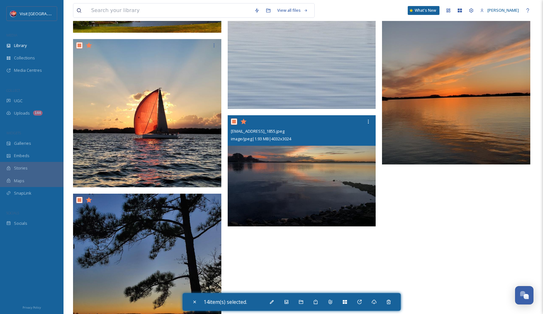
click at [233, 119] on input "checkbox" at bounding box center [234, 121] width 6 height 6
checkbox input "false"
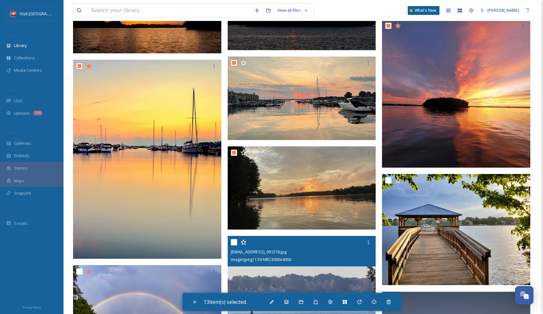
scroll to position [462, 0]
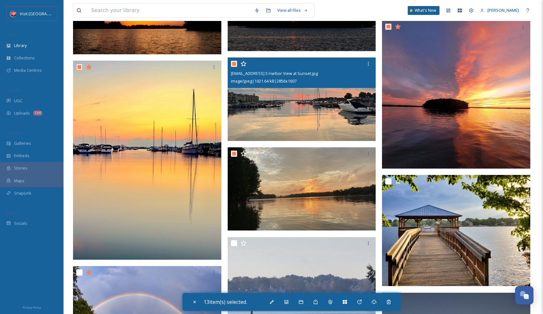
click at [234, 63] on input "checkbox" at bounding box center [234, 64] width 6 height 6
checkbox input "false"
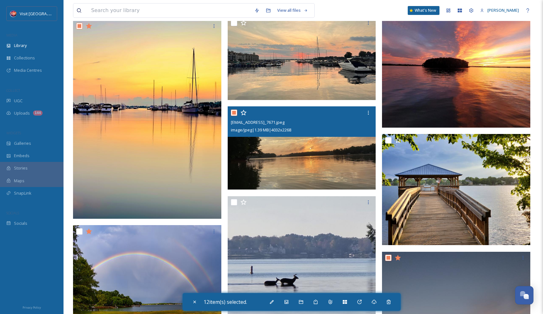
scroll to position [516, 0]
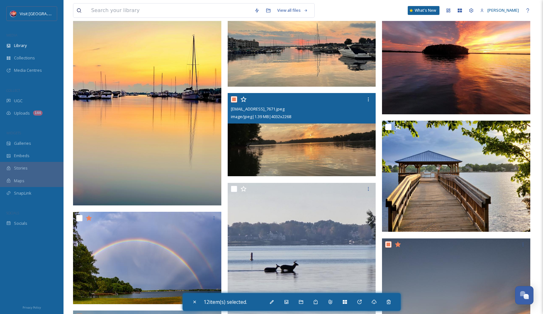
click at [233, 99] on input "checkbox" at bounding box center [234, 99] width 6 height 6
checkbox input "false"
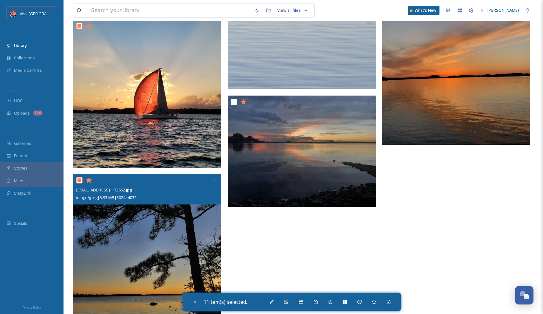
scroll to position [806, 0]
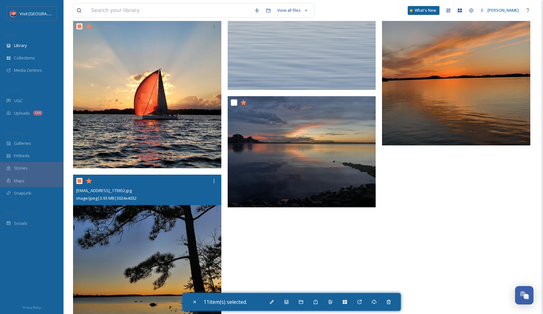
click at [81, 180] on input "checkbox" at bounding box center [79, 181] width 6 height 6
checkbox input "false"
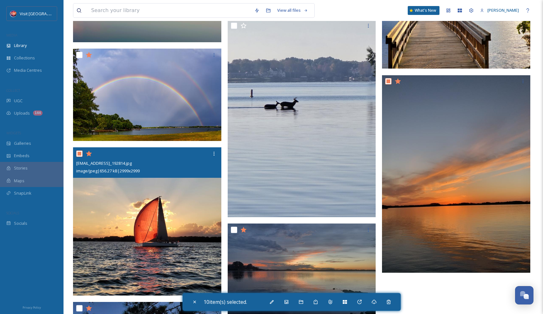
scroll to position [669, 0]
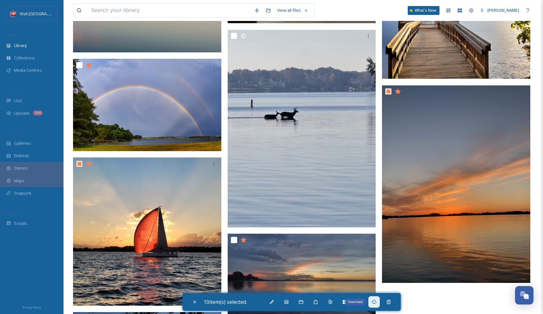
click at [376, 260] on icon at bounding box center [373, 301] width 5 height 5
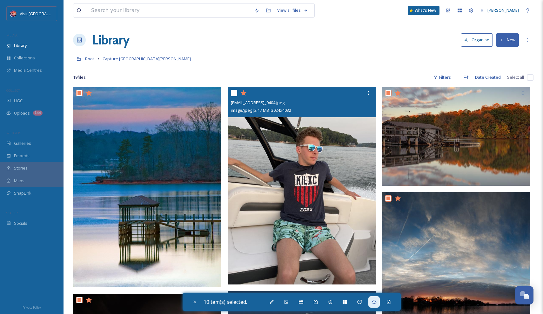
scroll to position [0, 0]
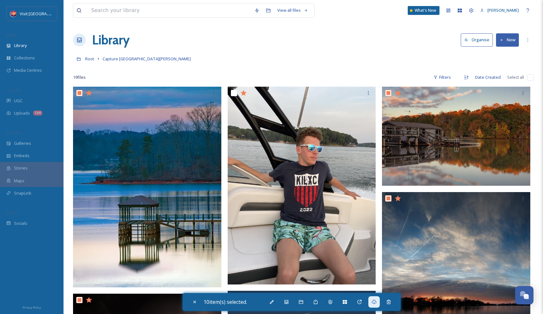
click at [254, 68] on div at bounding box center [303, 68] width 460 height 6
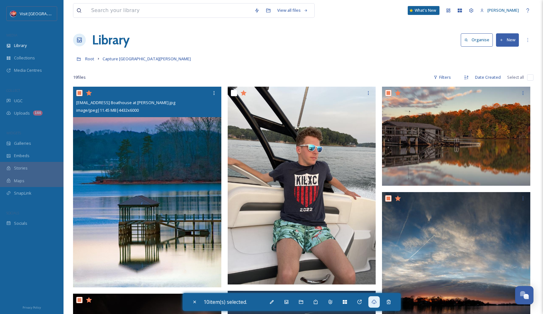
click at [79, 93] on input "checkbox" at bounding box center [79, 93] width 6 height 6
checkbox input "false"
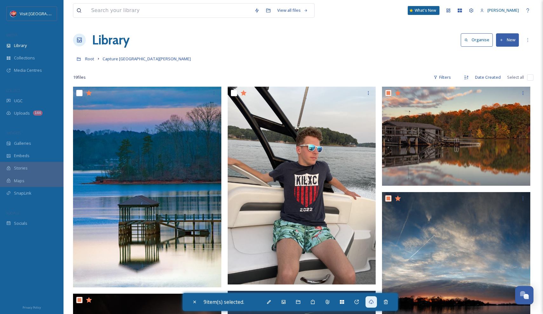
click at [507, 78] on div "19 file s Filters Date Created Select all" at bounding box center [303, 77] width 460 height 12
click at [507, 78] on input "checkbox" at bounding box center [530, 77] width 6 height 6
checkbox input "true"
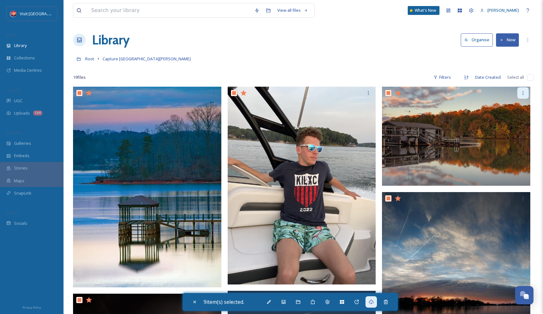
checkbox input "true"
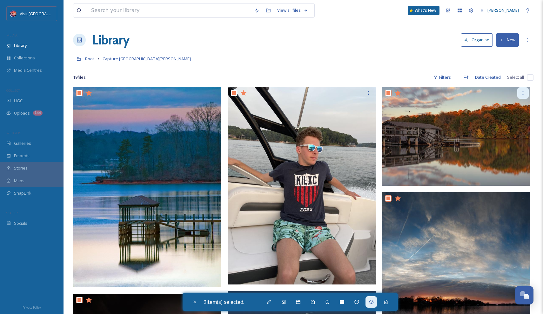
checkbox input "true"
click at [507, 79] on input "checkbox" at bounding box center [530, 77] width 6 height 6
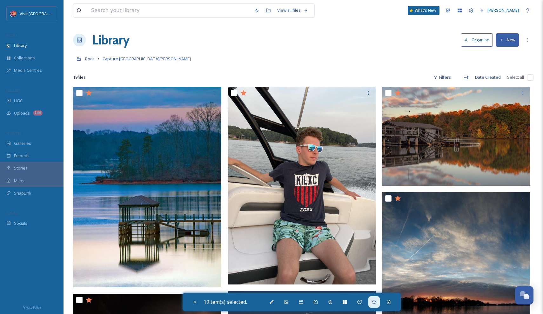
checkbox input "false"
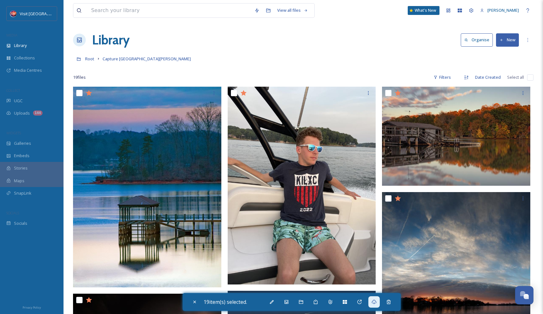
checkbox input "false"
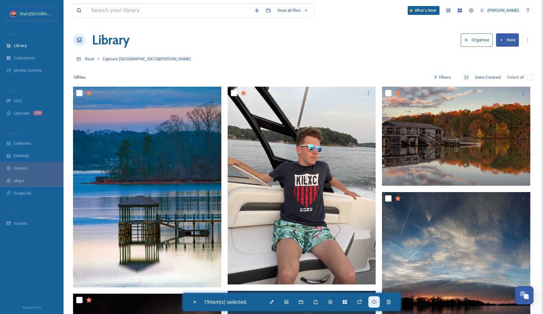
checkbox input "false"
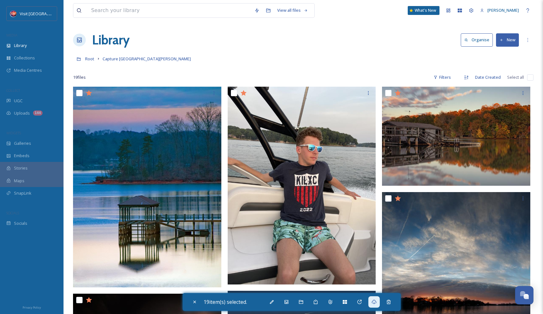
checkbox input "false"
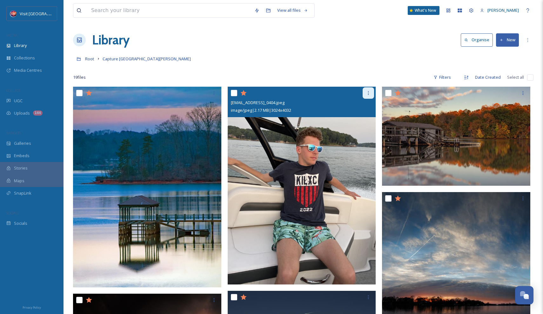
click at [373, 92] on div at bounding box center [367, 92] width 11 height 11
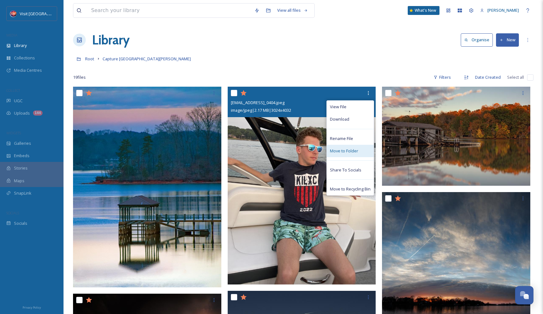
click at [340, 148] on span "Move to Folder" at bounding box center [344, 151] width 28 height 6
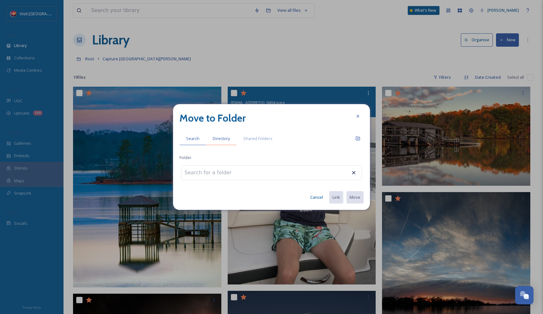
click at [222, 140] on span "Directory" at bounding box center [221, 138] width 17 height 6
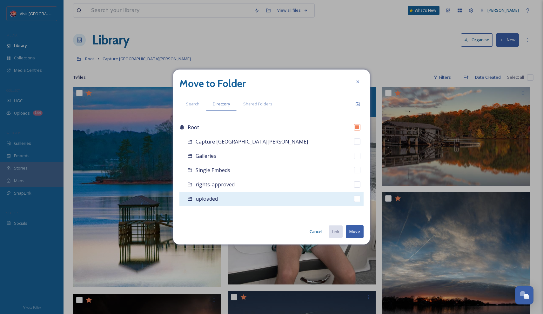
click at [229, 198] on div "uploaded" at bounding box center [271, 199] width 184 height 14
checkbox input "false"
checkbox input "true"
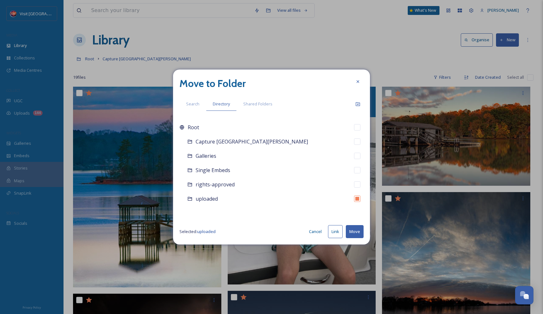
click at [351, 230] on button "Move" at bounding box center [355, 231] width 18 height 13
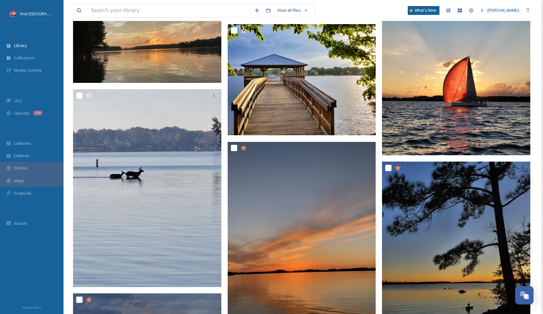
scroll to position [648, 0]
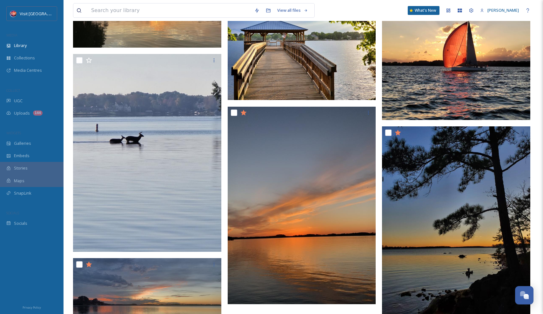
click at [444, 50] on img at bounding box center [456, 46] width 148 height 148
